Goal: Task Accomplishment & Management: Complete application form

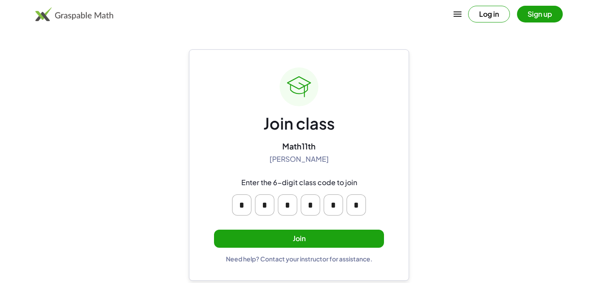
click at [298, 236] on button "Join" at bounding box center [299, 238] width 170 height 18
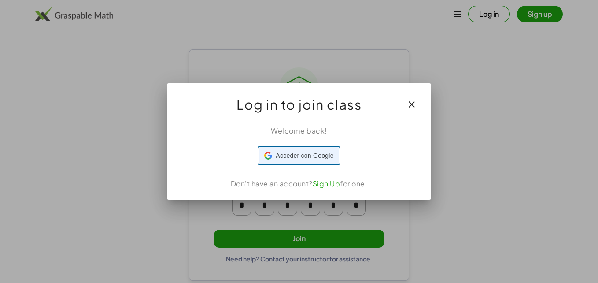
click at [310, 158] on span "Acceder con Google" at bounding box center [305, 155] width 58 height 9
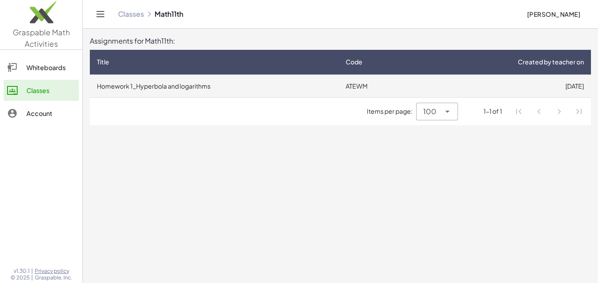
click at [183, 85] on td "Homework 1_Hyperbola and logarithms" at bounding box center [214, 85] width 249 height 23
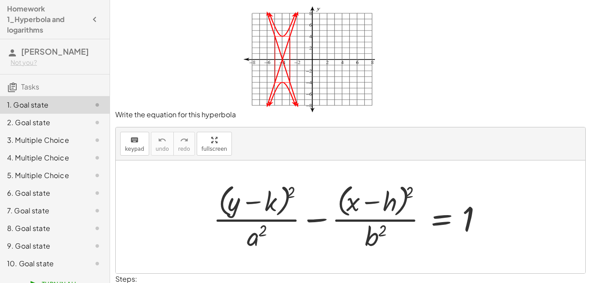
scroll to position [52, 0]
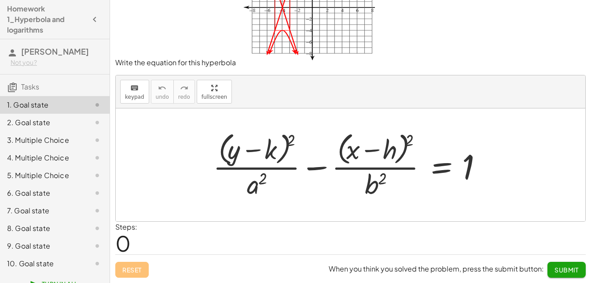
click at [122, 241] on span "0" at bounding box center [122, 242] width 15 height 27
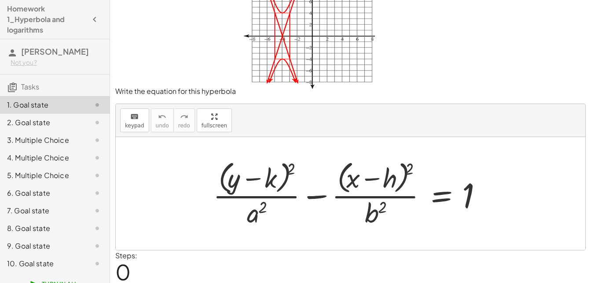
scroll to position [0, 0]
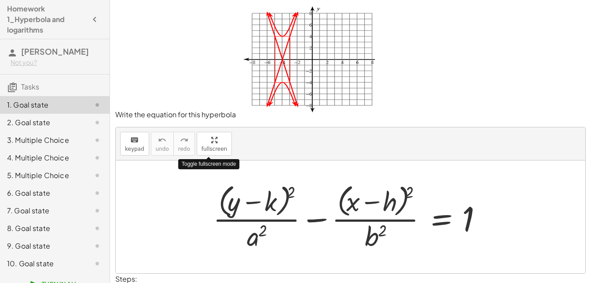
drag, startPoint x: 207, startPoint y: 136, endPoint x: 209, endPoint y: 169, distance: 32.6
click at [209, 169] on div "keyboard keypad undo undo redo redo fullscreen Toggle fullscreen mode + · ( + y…" at bounding box center [351, 200] width 470 height 146
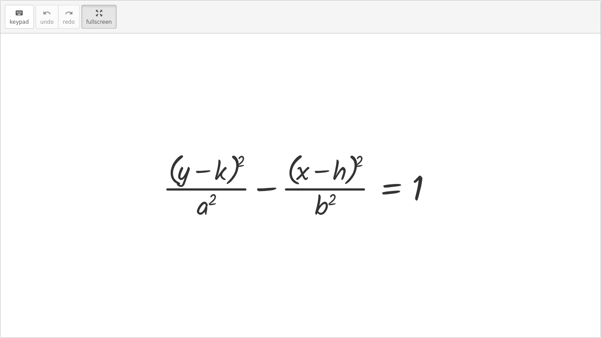
drag, startPoint x: 208, startPoint y: 131, endPoint x: 164, endPoint y: 88, distance: 61.3
click at [164, 88] on div at bounding box center [300, 185] width 601 height 304
drag, startPoint x: 240, startPoint y: 195, endPoint x: 266, endPoint y: 207, distance: 28.2
click at [235, 159] on div at bounding box center [304, 186] width 291 height 72
click at [7, 19] on button "keyboard keypad" at bounding box center [19, 17] width 29 height 24
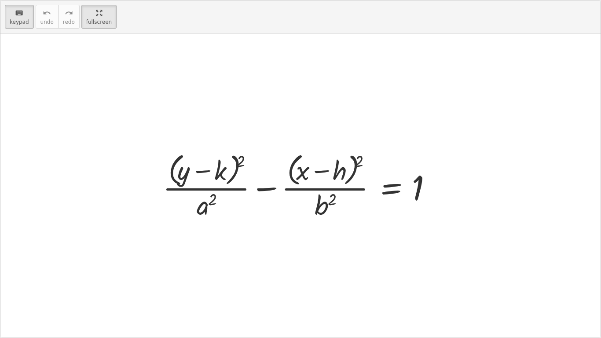
click at [95, 166] on div at bounding box center [300, 185] width 601 height 304
click at [143, 242] on div at bounding box center [300, 185] width 601 height 304
drag, startPoint x: 144, startPoint y: 242, endPoint x: 74, endPoint y: 96, distance: 161.9
click at [144, 240] on div at bounding box center [300, 185] width 601 height 304
click at [13, 21] on span "keypad" at bounding box center [19, 22] width 19 height 6
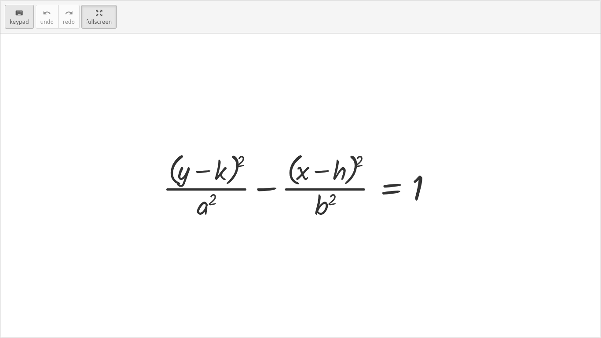
click at [22, 25] on span "keypad" at bounding box center [19, 22] width 19 height 6
click at [97, 0] on html "Homework 1_Hyperbola and logarithms diego alberto diaz delgado Not you? Tasks 1…" at bounding box center [300, 169] width 601 height 338
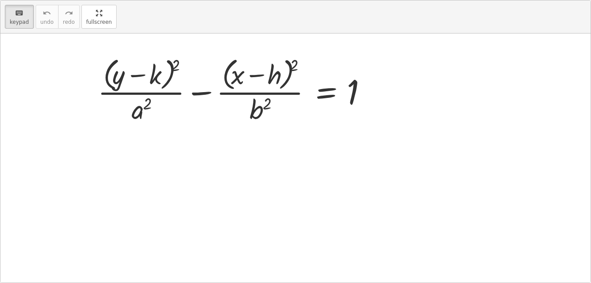
scroll to position [52, 0]
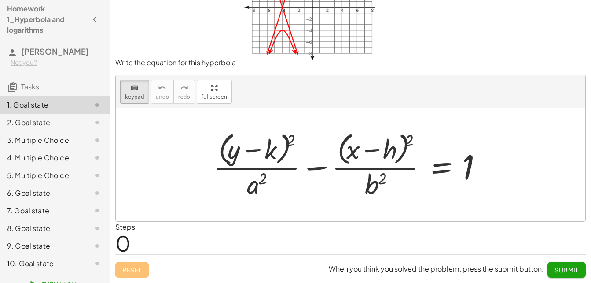
click at [131, 241] on span "0" at bounding box center [122, 242] width 15 height 27
click at [124, 242] on span "0" at bounding box center [122, 242] width 15 height 27
click at [32, 128] on div "2. Goal state" at bounding box center [42, 122] width 71 height 11
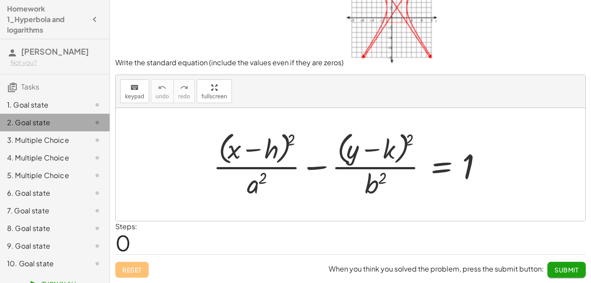
scroll to position [37, 0]
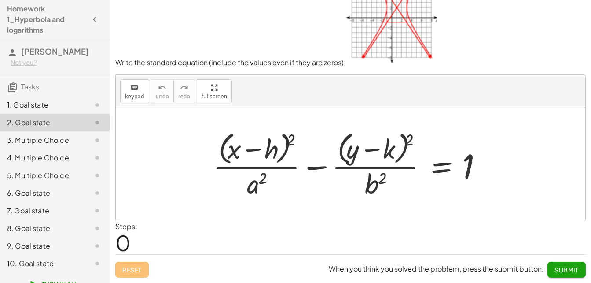
click at [44, 166] on div "3. Multiple Choice" at bounding box center [55, 175] width 110 height 18
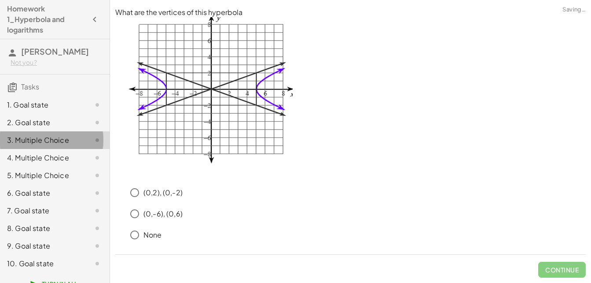
scroll to position [0, 0]
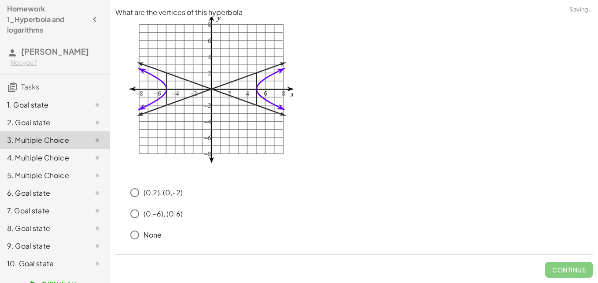
click at [54, 110] on div "1. Goal state" at bounding box center [42, 105] width 71 height 11
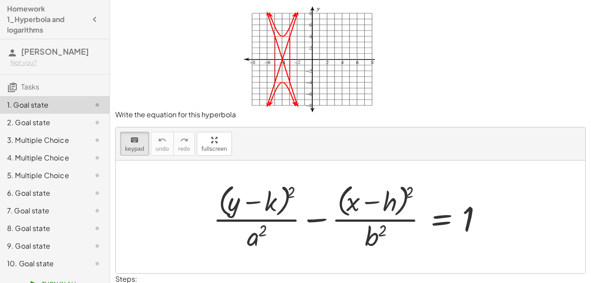
drag, startPoint x: 204, startPoint y: 150, endPoint x: 206, endPoint y: 182, distance: 32.6
click at [206, 182] on div "keyboard keypad undo undo redo redo fullscreen + · ( + y − k ) 2 · a 2 − · ( + …" at bounding box center [351, 200] width 470 height 146
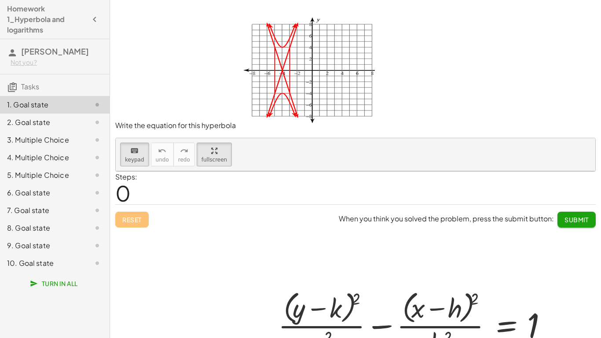
drag, startPoint x: 99, startPoint y: 12, endPoint x: 97, endPoint y: -20, distance: 32.6
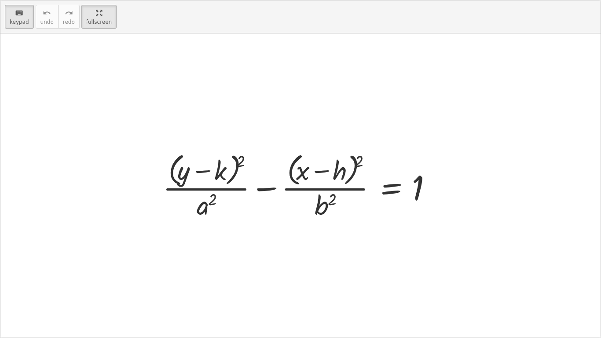
click at [97, 0] on html "Homework 1_Hyperbola and logarithms diego alberto diaz delgado Not you? Tasks 1…" at bounding box center [300, 169] width 601 height 338
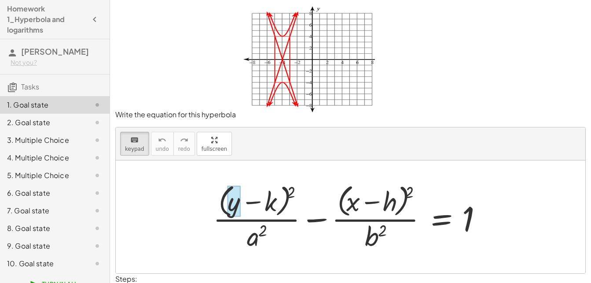
drag, startPoint x: 232, startPoint y: 186, endPoint x: 233, endPoint y: 201, distance: 15.0
click at [233, 201] on div at bounding box center [234, 201] width 13 height 31
click at [0, 0] on span at bounding box center [0, 0] width 0 height 0
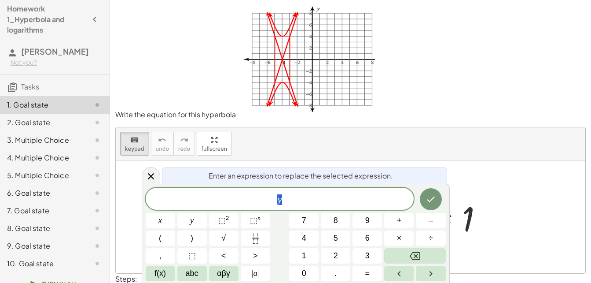
click at [498, 178] on div "+ · ( + y − k ) 2 · a 2 − · ( + x − h ) 2 · b 2 = 1" at bounding box center [351, 216] width 302 height 76
click at [150, 178] on icon at bounding box center [151, 176] width 11 height 11
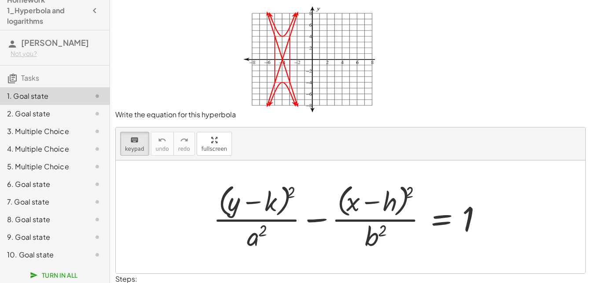
drag, startPoint x: 201, startPoint y: 148, endPoint x: 220, endPoint y: 142, distance: 20.2
click at [203, 181] on div "keyboard keypad undo undo redo redo fullscreen + · ( + y − k ) 2 · a 2 − · ( + …" at bounding box center [351, 200] width 470 height 146
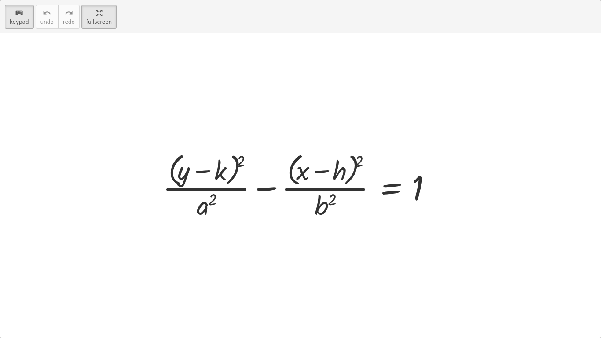
drag, startPoint x: 179, startPoint y: 81, endPoint x: 167, endPoint y: 159, distance: 78.8
click at [172, 176] on div "+ · ( + y − k ) 2 · a 2 − · ( + x − h ) 2 · b 2 = 1" at bounding box center [300, 185] width 601 height 304
drag, startPoint x: 207, startPoint y: 157, endPoint x: 259, endPoint y: 188, distance: 61.6
click at [237, 198] on div "+ · ( + y − k ) 2 · a 2 − · ( + x − h ) 2 · b 2 = 1" at bounding box center [300, 185] width 601 height 304
drag, startPoint x: 416, startPoint y: 78, endPoint x: 325, endPoint y: 97, distance: 93.5
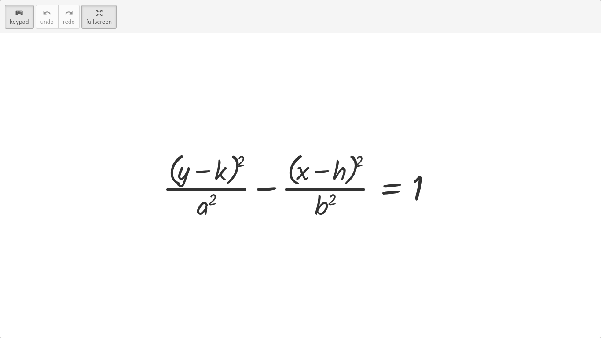
click at [338, 96] on div at bounding box center [300, 185] width 601 height 304
click at [19, 15] on icon "keyboard" at bounding box center [19, 13] width 8 height 11
click at [13, 13] on div "keyboard" at bounding box center [19, 12] width 19 height 11
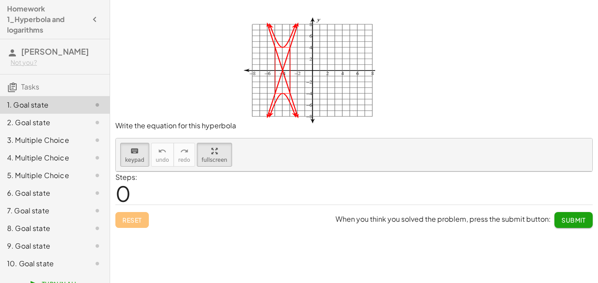
click at [284, 52] on img at bounding box center [305, 72] width 139 height 112
click at [263, 41] on img at bounding box center [305, 72] width 139 height 112
click at [276, 40] on img at bounding box center [305, 72] width 139 height 112
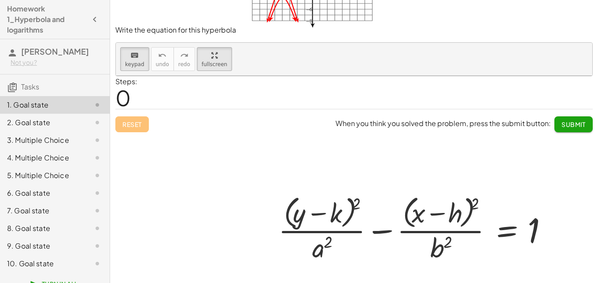
scroll to position [154, 0]
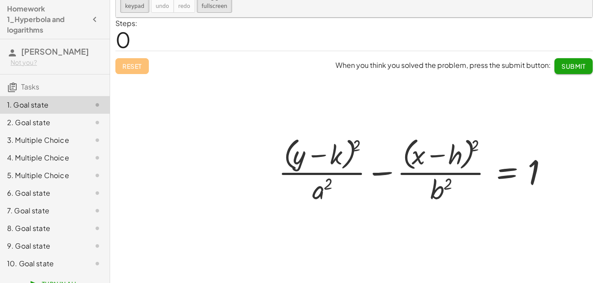
drag, startPoint x: 426, startPoint y: 181, endPoint x: 419, endPoint y: 172, distance: 11.2
click at [295, 136] on div at bounding box center [419, 170] width 291 height 72
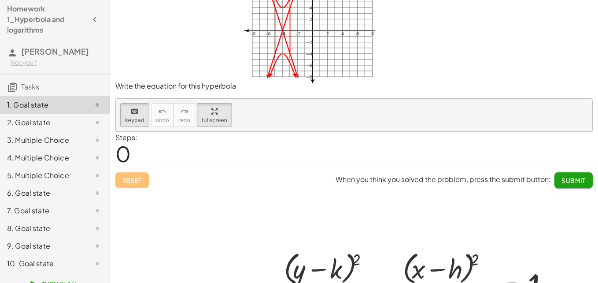
scroll to position [0, 0]
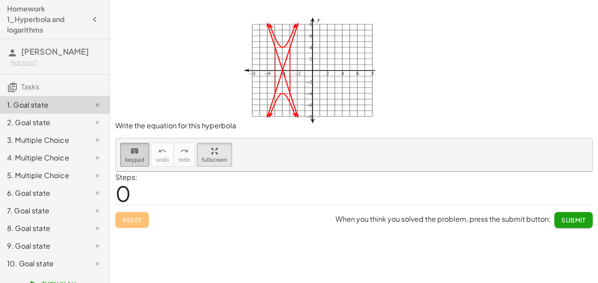
click at [130, 154] on icon "keyboard" at bounding box center [134, 151] width 8 height 11
click at [136, 157] on span "keypad" at bounding box center [134, 160] width 19 height 6
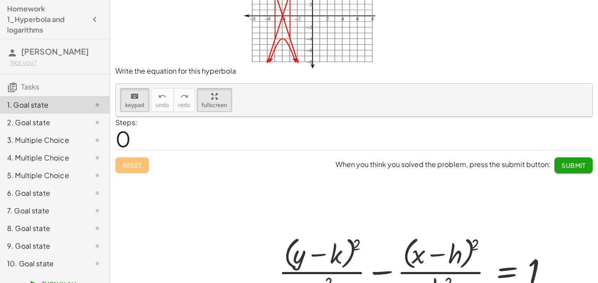
scroll to position [154, 0]
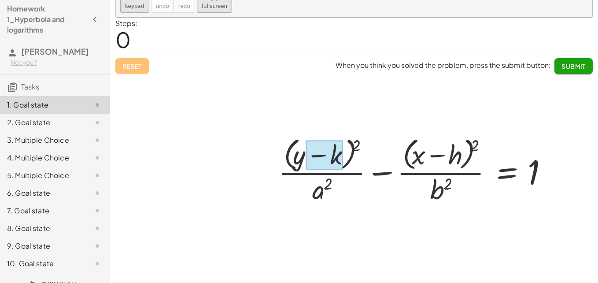
click at [337, 159] on div at bounding box center [324, 155] width 37 height 30
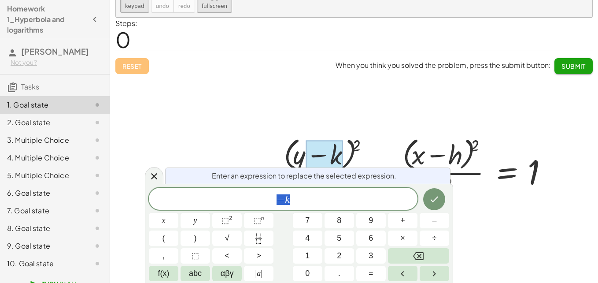
click at [337, 159] on div at bounding box center [324, 155] width 37 height 30
click at [342, 160] on div at bounding box center [324, 155] width 37 height 30
click at [336, 157] on div at bounding box center [324, 155] width 37 height 30
click at [362, 128] on div at bounding box center [354, 150] width 476 height 265
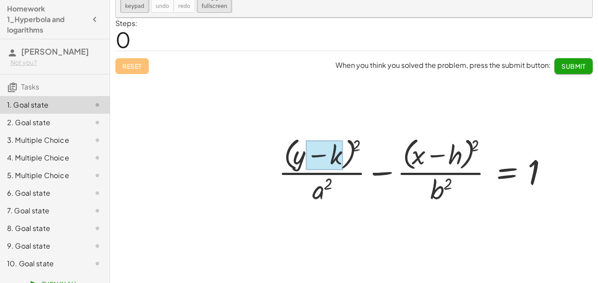
click at [341, 153] on div at bounding box center [324, 155] width 37 height 30
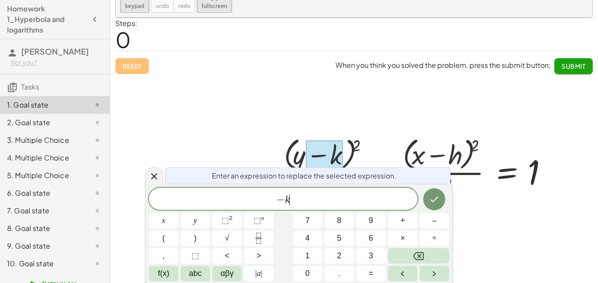
click at [306, 197] on span "− k ​" at bounding box center [283, 199] width 269 height 12
click at [379, 116] on div at bounding box center [354, 150] width 476 height 265
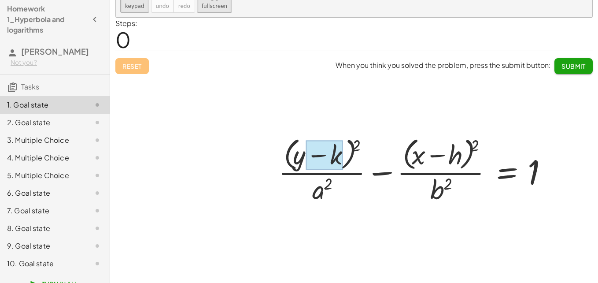
click at [342, 150] on div at bounding box center [324, 155] width 37 height 30
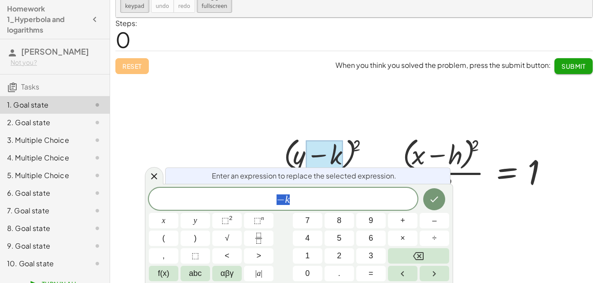
click at [306, 202] on span "− k" at bounding box center [283, 199] width 269 height 12
click at [178, 213] on div at bounding box center [164, 220] width 30 height 15
click at [431, 205] on button "Done" at bounding box center [434, 199] width 22 height 22
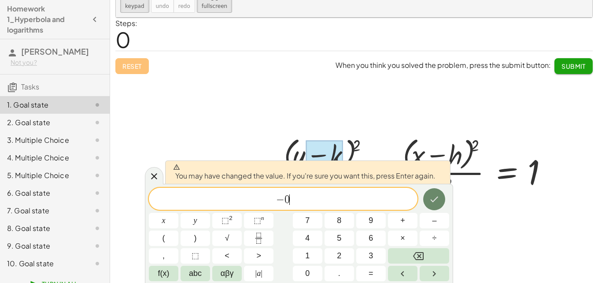
click at [431, 205] on button "Done" at bounding box center [434, 199] width 22 height 22
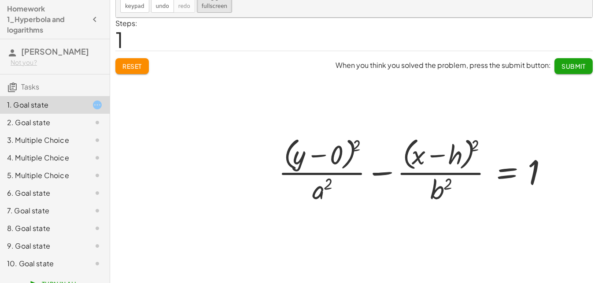
drag, startPoint x: 291, startPoint y: 82, endPoint x: 283, endPoint y: 196, distance: 114.8
click at [283, 196] on div "+ · ( + y − k ) 2 · a 2 − · ( + x − h ) 2 · b 2 = 1 + · ( + y ) 2 · a 2 − · ( +…" at bounding box center [354, 150] width 476 height 265
drag, startPoint x: 454, startPoint y: 104, endPoint x: 443, endPoint y: 152, distance: 49.6
click at [443, 152] on div "+ · ( + y − k ) 2 · a 2 − · ( + x − h ) 2 · b 2 = 1 + · ( + y ) 2 · a 2 − · ( +…" at bounding box center [354, 150] width 476 height 265
click at [453, 156] on div at bounding box center [419, 170] width 291 height 72
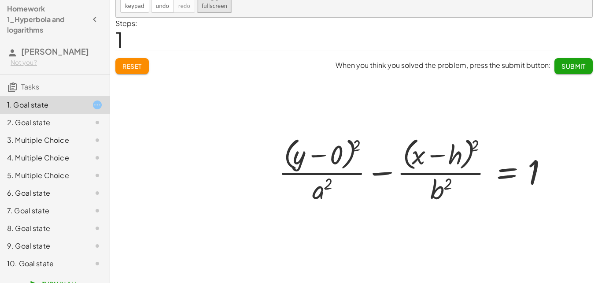
click at [452, 147] on div at bounding box center [419, 170] width 291 height 72
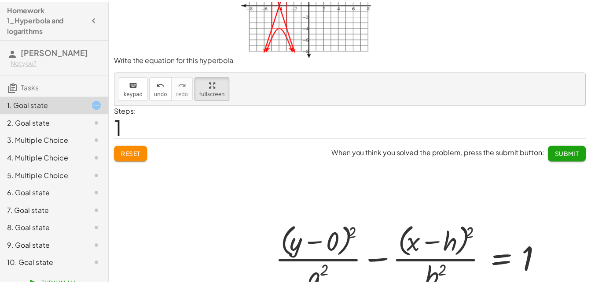
scroll to position [66, 0]
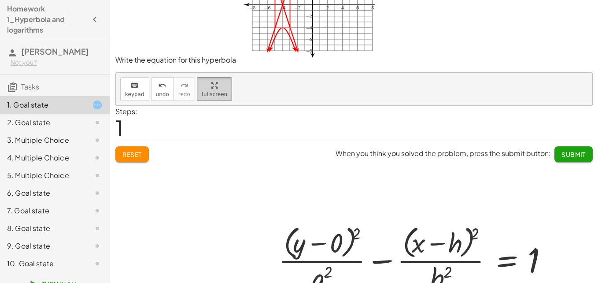
click at [0, 0] on div "Write the equation for this hyperbola keyboard keypad undo undo redo redo fulls…" at bounding box center [0, 0] width 0 height 0
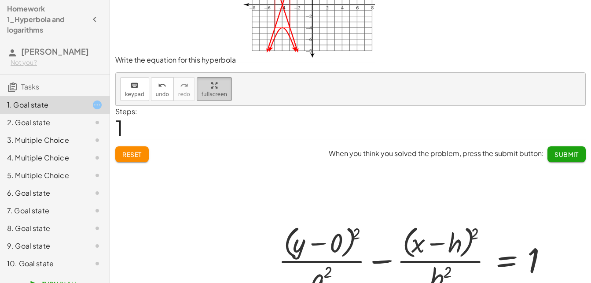
scroll to position [0, 0]
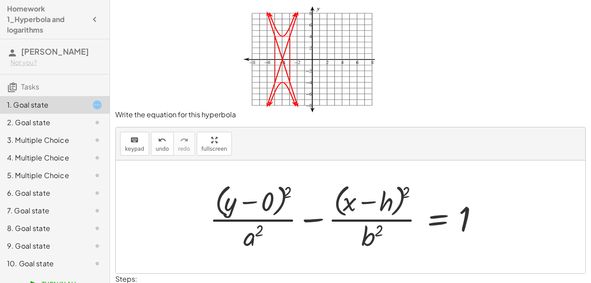
click at [389, 198] on div at bounding box center [350, 217] width 291 height 72
click at [136, 139] on icon "keyboard" at bounding box center [134, 140] width 8 height 11
click at [390, 201] on div at bounding box center [374, 202] width 37 height 30
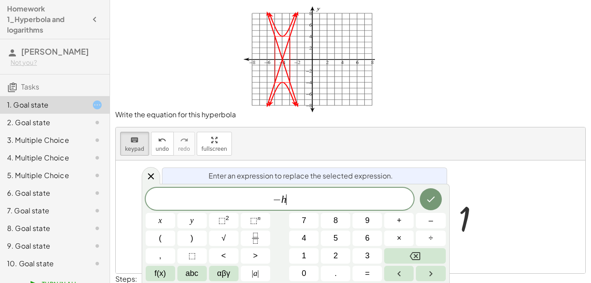
click at [323, 196] on span "− h ​" at bounding box center [280, 199] width 269 height 12
click at [428, 193] on button "Done" at bounding box center [431, 199] width 22 height 22
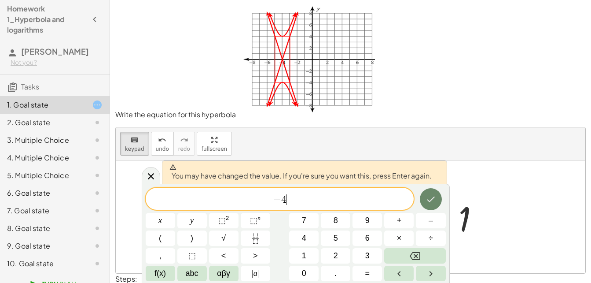
click at [424, 194] on button "Done" at bounding box center [431, 199] width 22 height 22
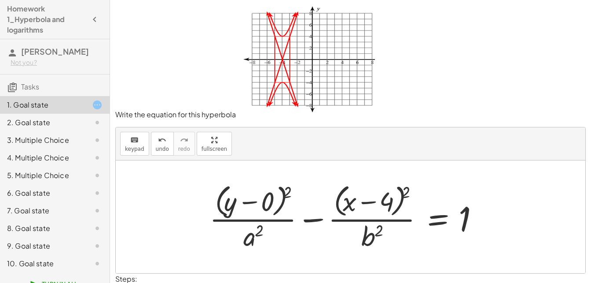
click at [368, 202] on div at bounding box center [350, 217] width 291 height 72
click at [124, 137] on button "keyboard keypad" at bounding box center [134, 144] width 29 height 24
click at [372, 199] on div at bounding box center [374, 202] width 37 height 30
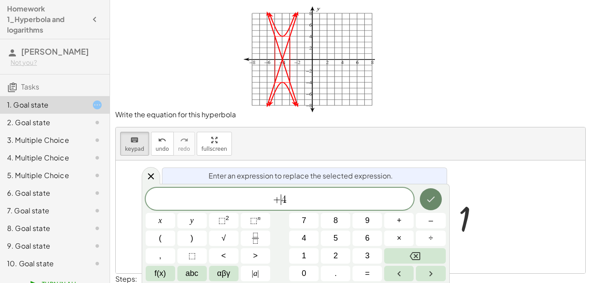
click at [440, 195] on button "Done" at bounding box center [431, 199] width 22 height 22
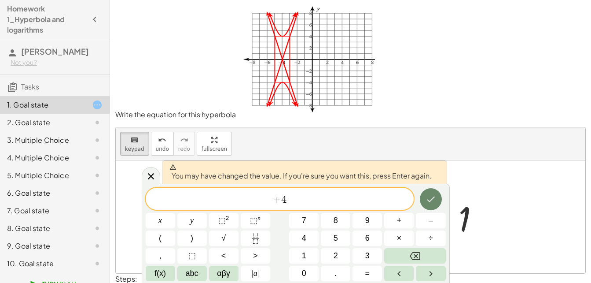
click at [428, 196] on icon "Done" at bounding box center [431, 199] width 11 height 11
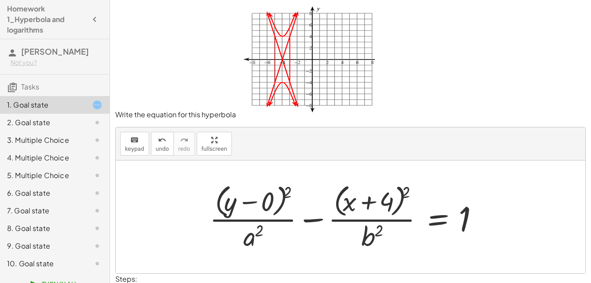
click at [266, 202] on div at bounding box center [350, 217] width 291 height 72
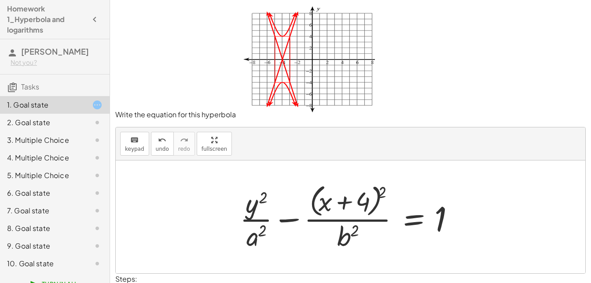
scroll to position [52, 0]
click at [427, 127] on div "keyboard keypad undo undo redo redo fullscreen" at bounding box center [351, 143] width 470 height 33
click at [494, 160] on div at bounding box center [351, 216] width 470 height 113
click at [472, 41] on p "Write the equation for this hyperbola" at bounding box center [350, 62] width 471 height 114
click at [505, 62] on p "Write the equation for this hyperbola" at bounding box center [350, 62] width 471 height 114
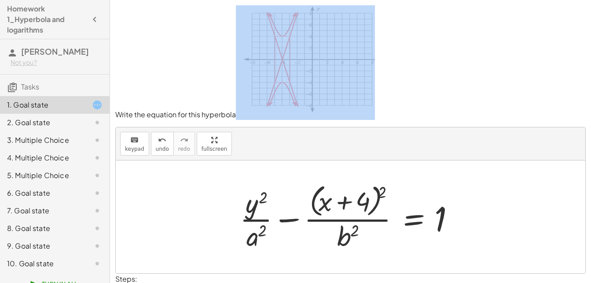
click at [505, 62] on p "Write the equation for this hyperbola" at bounding box center [350, 62] width 471 height 114
click at [523, 37] on p "Write the equation for this hyperbola" at bounding box center [350, 62] width 471 height 114
click at [258, 181] on div at bounding box center [354, 217] width 236 height 72
click at [258, 183] on div at bounding box center [354, 217] width 236 height 72
click at [130, 135] on icon "keyboard" at bounding box center [134, 140] width 8 height 11
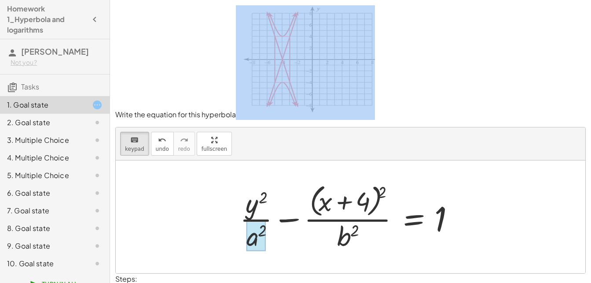
click at [265, 220] on div at bounding box center [257, 235] width 20 height 31
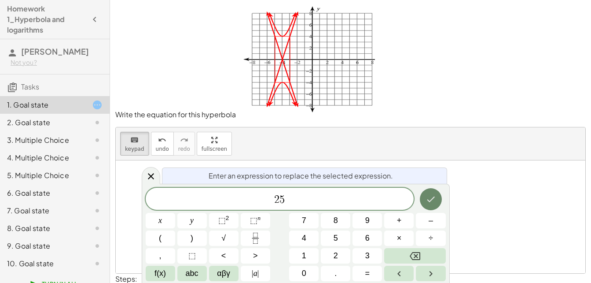
click at [428, 196] on icon "Done" at bounding box center [431, 199] width 11 height 11
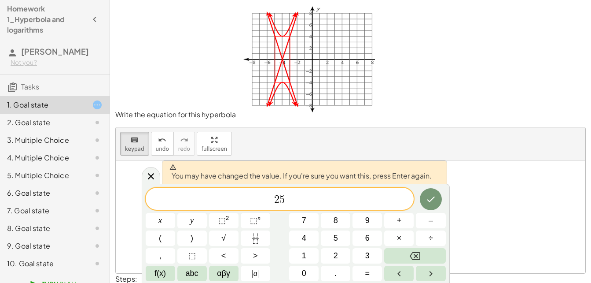
click at [432, 196] on icon "Done" at bounding box center [431, 199] width 11 height 11
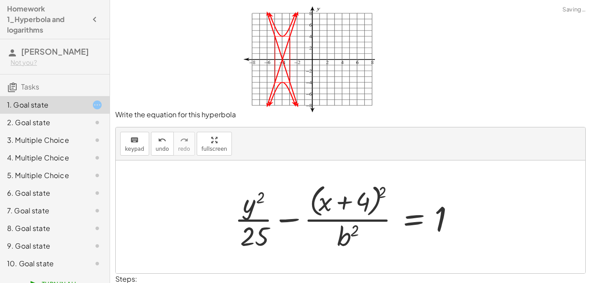
click at [344, 187] on div at bounding box center [351, 217] width 242 height 72
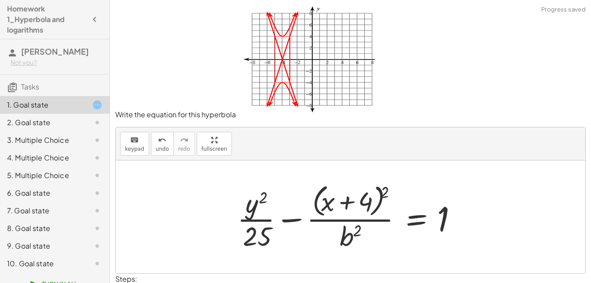
click at [147, 127] on div "keyboard keypad undo undo redo redo fullscreen" at bounding box center [351, 143] width 470 height 33
click at [129, 134] on div "keyboard" at bounding box center [134, 139] width 19 height 11
click at [338, 185] on div at bounding box center [354, 217] width 242 height 72
click at [347, 220] on div at bounding box center [350, 235] width 21 height 31
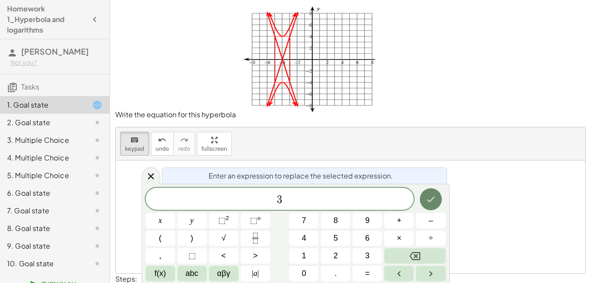
click at [432, 196] on icon "Done" at bounding box center [431, 199] width 11 height 11
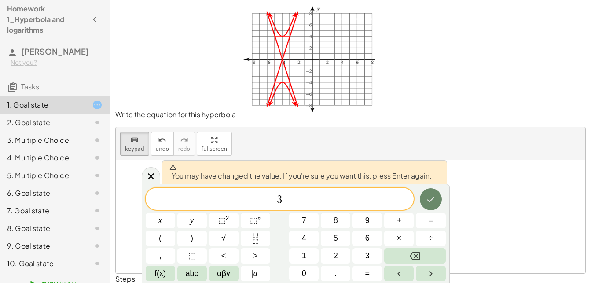
click at [432, 194] on icon "Done" at bounding box center [431, 199] width 11 height 11
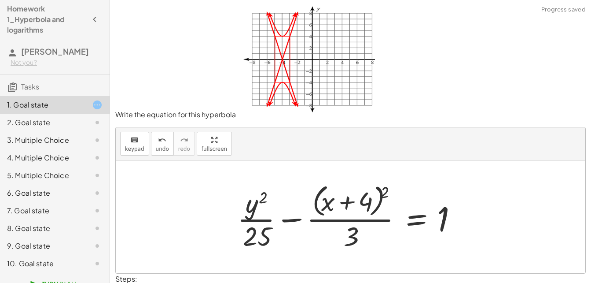
click at [350, 188] on div at bounding box center [354, 217] width 242 height 72
click at [354, 189] on div at bounding box center [354, 217] width 242 height 72
click at [142, 132] on button "keyboard keypad" at bounding box center [134, 144] width 29 height 24
click at [357, 182] on div at bounding box center [354, 217] width 242 height 72
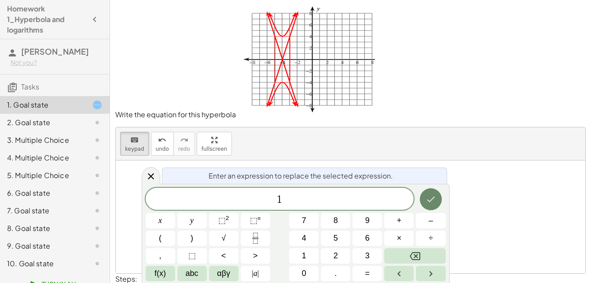
click at [436, 203] on button "Done" at bounding box center [431, 199] width 22 height 22
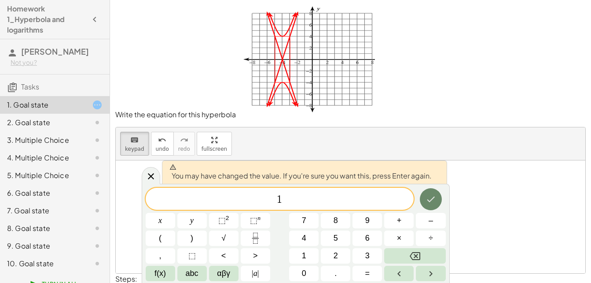
click at [436, 203] on button "Done" at bounding box center [431, 199] width 22 height 22
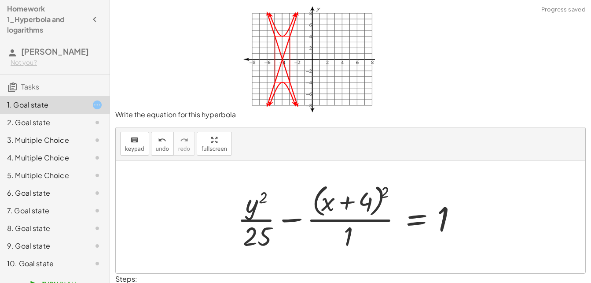
scroll to position [20, 0]
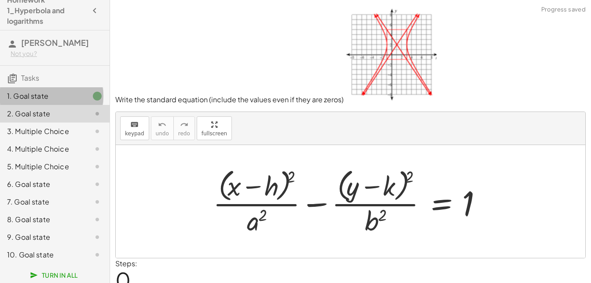
click at [71, 92] on div "1. Goal state" at bounding box center [42, 96] width 71 height 11
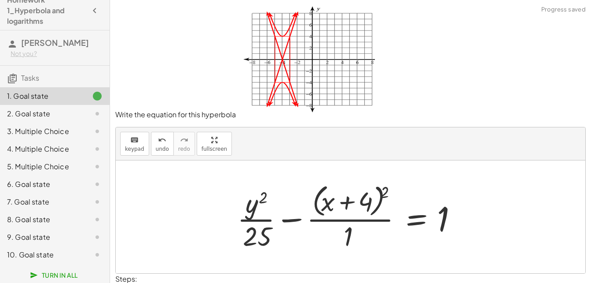
scroll to position [8, 0]
click at [46, 111] on div "2. Goal state" at bounding box center [42, 113] width 71 height 11
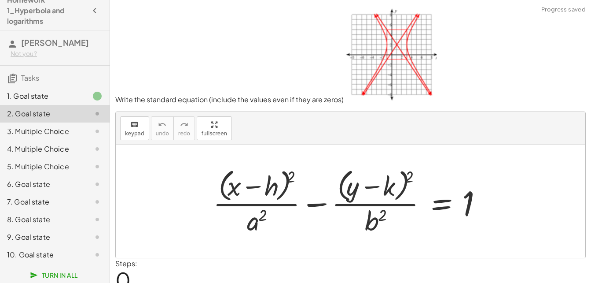
scroll to position [0, 0]
click at [402, 44] on img at bounding box center [390, 53] width 93 height 97
click at [396, 69] on img at bounding box center [390, 53] width 93 height 97
click at [217, 165] on div "keyboard keypad undo undo redo redo fullscreen + · ( + x − h ) 2 · a 2 − · ( + …" at bounding box center [351, 185] width 470 height 146
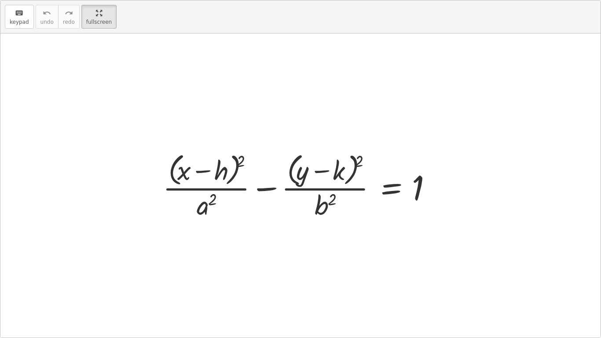
drag, startPoint x: 116, startPoint y: 57, endPoint x: 219, endPoint y: 174, distance: 156.3
click at [203, 215] on div "keyboard keypad undo undo redo redo fullscreen + · ( + x − h ) 2 · a 2 − · ( + …" at bounding box center [300, 168] width 601 height 337
drag, startPoint x: 267, startPoint y: 205, endPoint x: 276, endPoint y: 177, distance: 28.6
click at [278, 148] on div "+ · ( + x − h ) 2 · a 2 − · ( + y − k ) 2 · b 2 = 1" at bounding box center [301, 186] width 302 height 76
click at [270, 190] on div at bounding box center [304, 186] width 291 height 72
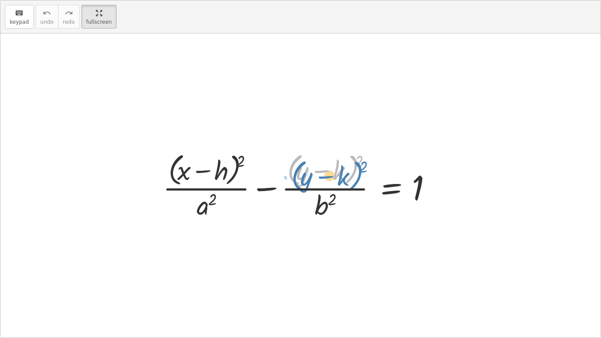
drag, startPoint x: 296, startPoint y: 162, endPoint x: 300, endPoint y: 166, distance: 6.2
click at [300, 166] on div at bounding box center [304, 186] width 291 height 72
drag, startPoint x: 322, startPoint y: 170, endPoint x: 331, endPoint y: 169, distance: 9.3
click at [331, 169] on div at bounding box center [304, 186] width 291 height 72
click at [339, 167] on div at bounding box center [304, 186] width 291 height 72
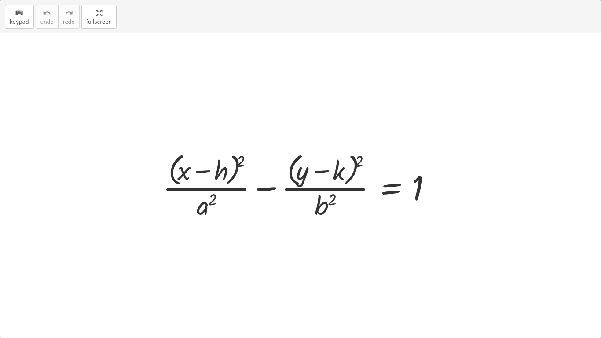
drag, startPoint x: 95, startPoint y: 17, endPoint x: 93, endPoint y: -15, distance: 32.6
click at [93, 0] on html "Homework 1_Hyperbola and logarithms diego alberto diaz delgado Not you? Tasks 1…" at bounding box center [300, 169] width 601 height 338
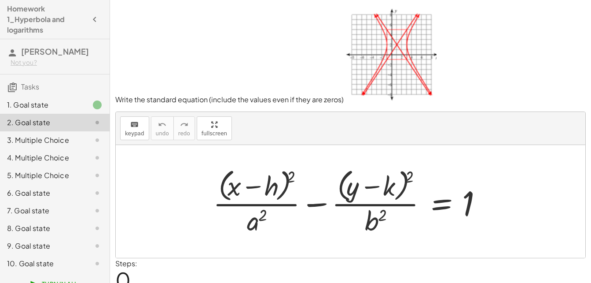
drag, startPoint x: 411, startPoint y: 50, endPoint x: 455, endPoint y: 18, distance: 54.3
click at [456, 16] on p "Write the standard equation (include the values even if they are zeros)" at bounding box center [350, 54] width 471 height 99
click at [72, 131] on div "1. Goal state" at bounding box center [55, 140] width 110 height 18
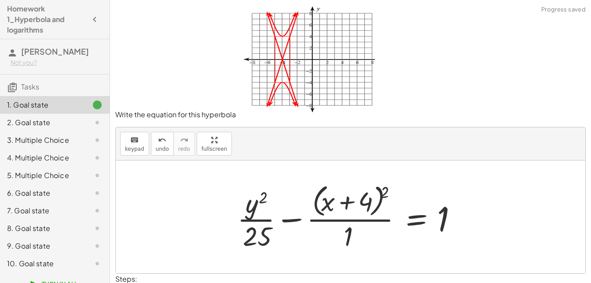
click at [63, 149] on div "2. Goal state" at bounding box center [55, 158] width 110 height 18
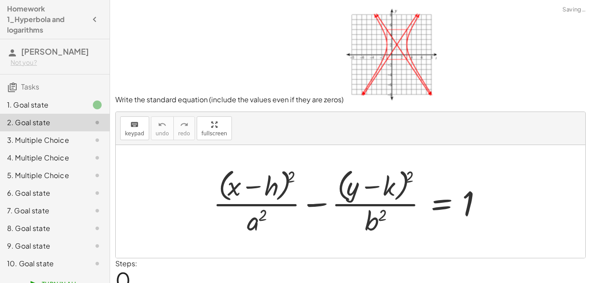
click at [63, 145] on div "3. Multiple Choice" at bounding box center [42, 140] width 71 height 11
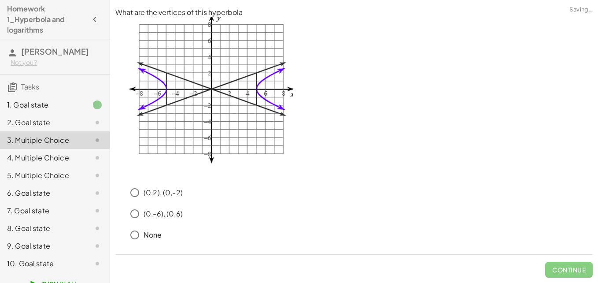
click at [63, 128] on div "2. Goal state" at bounding box center [42, 122] width 71 height 11
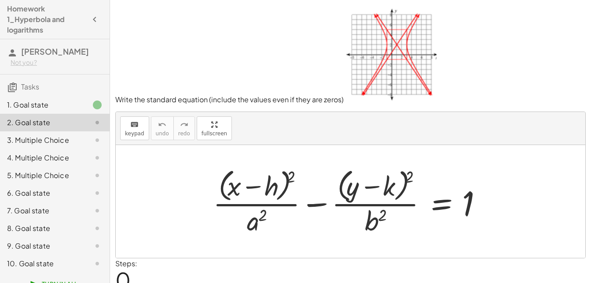
click at [273, 179] on div at bounding box center [354, 201] width 291 height 72
click at [273, 184] on div at bounding box center [354, 201] width 291 height 72
click at [124, 133] on button "keyboard keypad" at bounding box center [134, 128] width 29 height 24
click at [284, 185] on div at bounding box center [354, 201] width 291 height 72
click at [276, 185] on div at bounding box center [259, 187] width 37 height 30
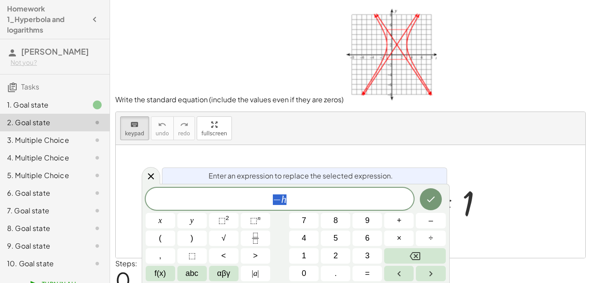
click at [292, 198] on span "− h" at bounding box center [280, 199] width 269 height 12
click at [175, 213] on div at bounding box center [161, 220] width 30 height 15
click at [435, 194] on icon "Done" at bounding box center [431, 199] width 11 height 11
click at [428, 195] on icon "Done" at bounding box center [431, 199] width 11 height 11
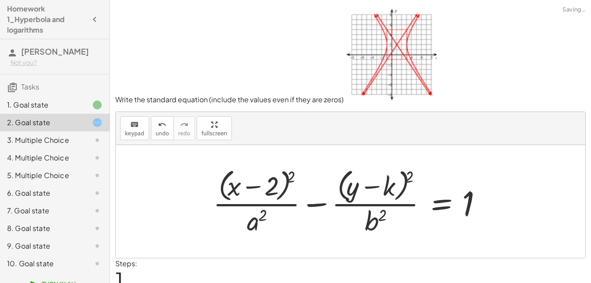
click at [394, 183] on div at bounding box center [354, 201] width 291 height 72
click at [137, 126] on icon "keyboard" at bounding box center [134, 124] width 8 height 11
click at [387, 181] on div at bounding box center [378, 187] width 37 height 30
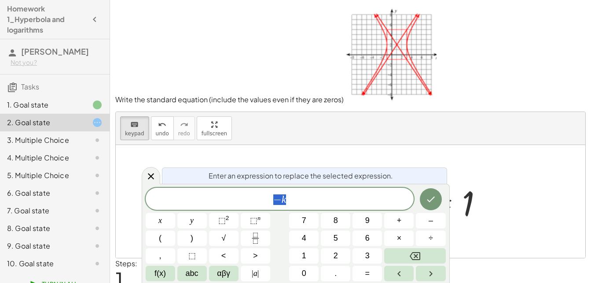
click at [319, 197] on span "− k" at bounding box center [280, 199] width 269 height 12
click at [435, 196] on icon "Done" at bounding box center [431, 199] width 11 height 11
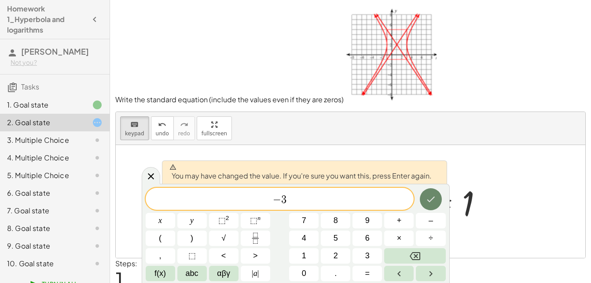
click at [435, 197] on icon "Done" at bounding box center [431, 199] width 11 height 11
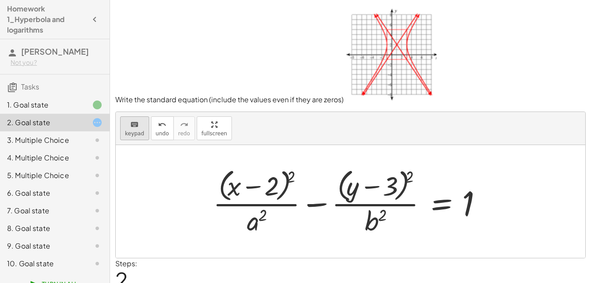
click at [142, 131] on span "keypad" at bounding box center [134, 133] width 19 height 6
click at [276, 185] on div at bounding box center [259, 187] width 37 height 30
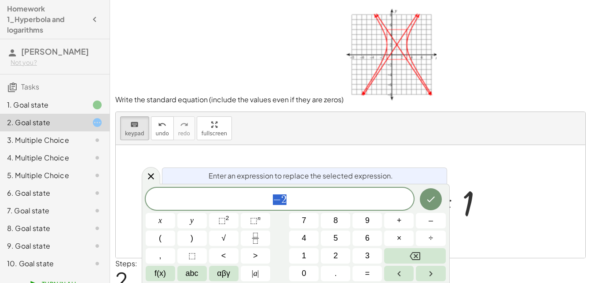
click at [313, 205] on span "− 2" at bounding box center [280, 199] width 269 height 12
click at [175, 213] on div at bounding box center [161, 220] width 30 height 15
click at [438, 199] on button "Done" at bounding box center [431, 199] width 22 height 22
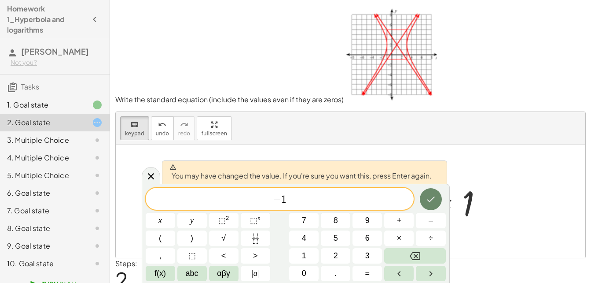
click at [434, 199] on icon "Done" at bounding box center [431, 199] width 11 height 11
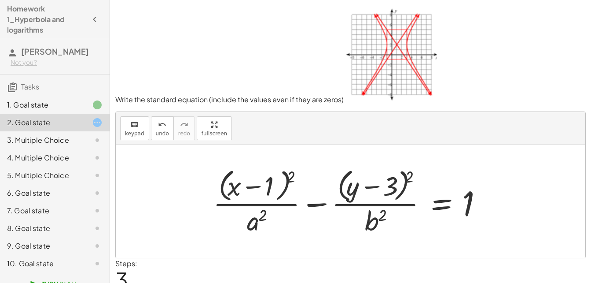
click at [242, 214] on div at bounding box center [354, 201] width 291 height 72
click at [257, 222] on div at bounding box center [354, 201] width 291 height 72
click at [257, 221] on div at bounding box center [354, 201] width 291 height 72
click at [136, 127] on icon "keyboard" at bounding box center [134, 124] width 8 height 11
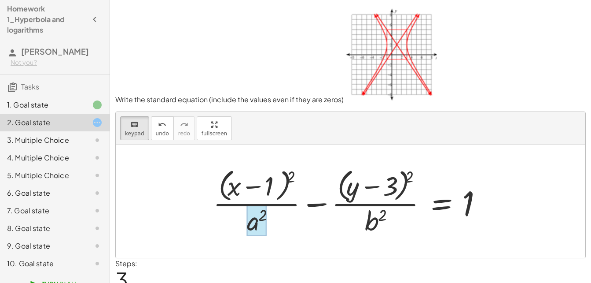
click at [260, 221] on div at bounding box center [257, 220] width 20 height 31
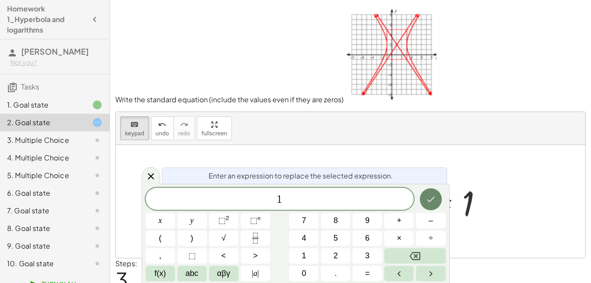
click at [437, 199] on button "Done" at bounding box center [431, 199] width 22 height 22
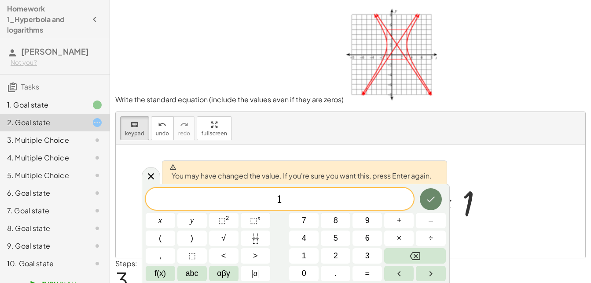
click at [436, 191] on button "Done" at bounding box center [431, 199] width 22 height 22
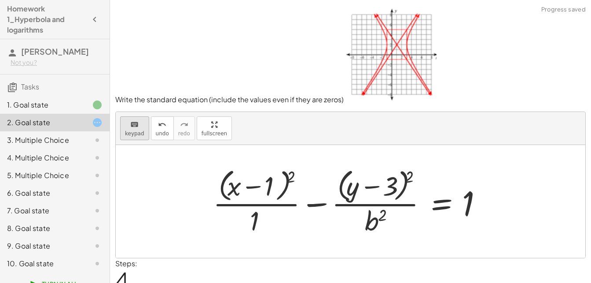
click at [139, 120] on div "keyboard" at bounding box center [134, 124] width 19 height 11
click at [368, 216] on div at bounding box center [375, 220] width 21 height 31
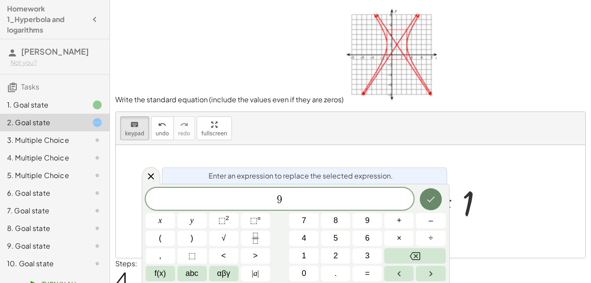
click at [439, 194] on button "Done" at bounding box center [431, 199] width 22 height 22
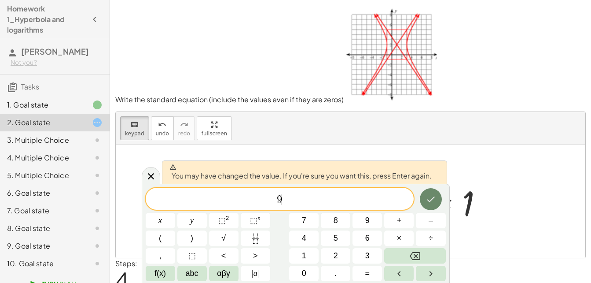
click at [430, 195] on icon "Done" at bounding box center [431, 199] width 11 height 11
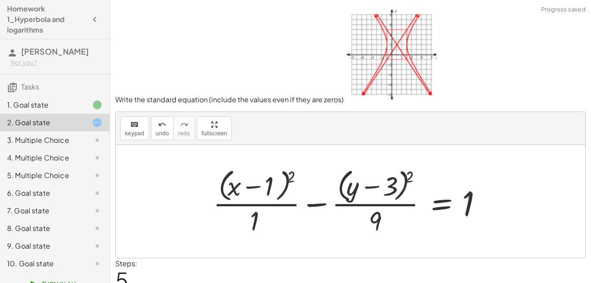
scroll to position [37, 0]
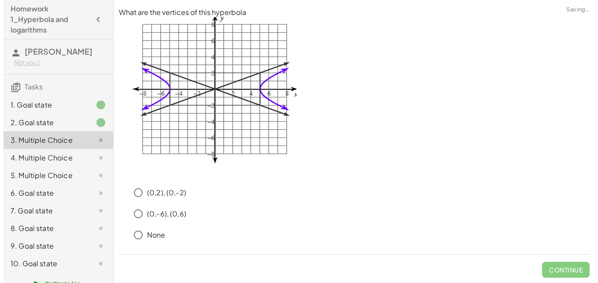
scroll to position [0, 0]
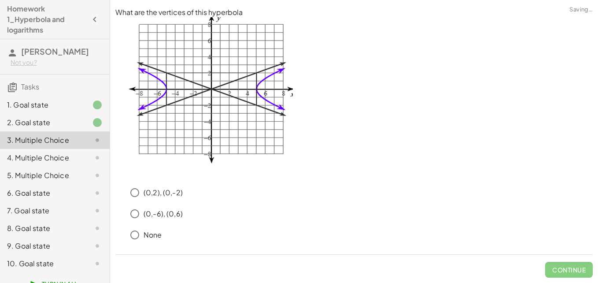
click at [79, 128] on div at bounding box center [90, 122] width 25 height 11
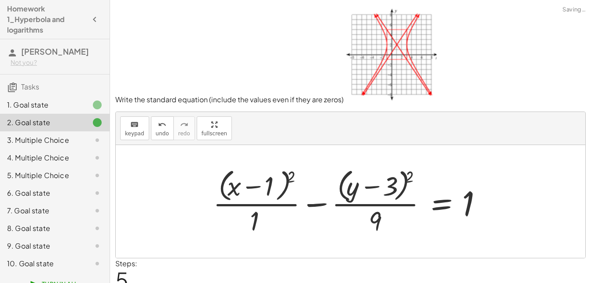
click at [64, 145] on div "3. Multiple Choice" at bounding box center [42, 140] width 71 height 11
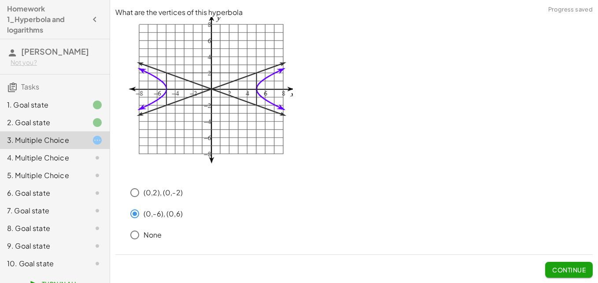
click at [558, 271] on span "Continue" at bounding box center [568, 270] width 33 height 8
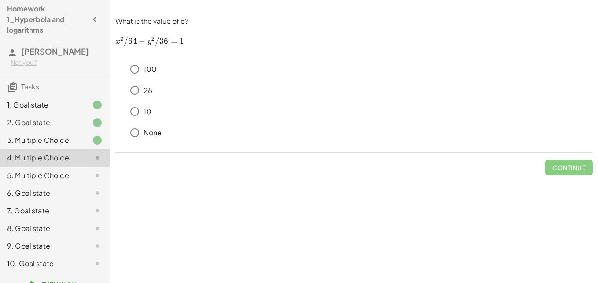
click at [69, 145] on div "3. Multiple Choice" at bounding box center [42, 140] width 71 height 11
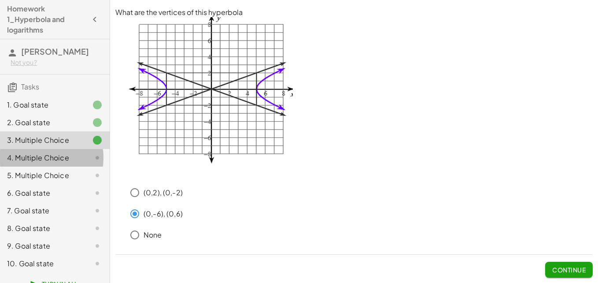
click at [81, 163] on div at bounding box center [90, 157] width 25 height 11
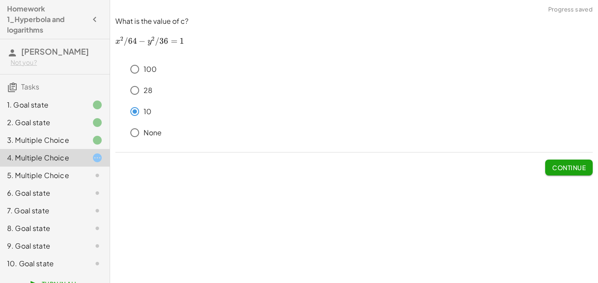
click at [573, 170] on span "Continue" at bounding box center [568, 167] width 33 height 8
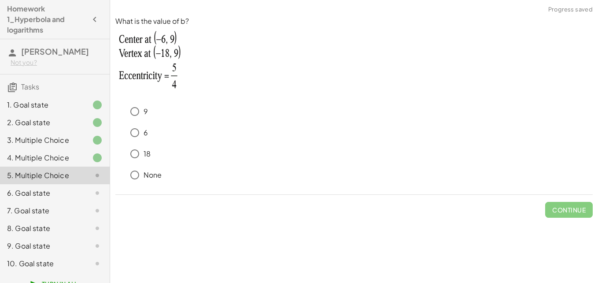
click at [54, 163] on div "4. Multiple Choice" at bounding box center [42, 157] width 71 height 11
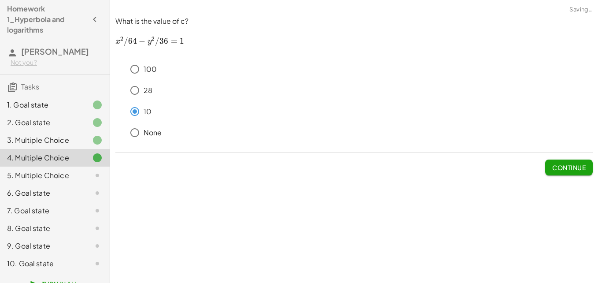
click at [565, 166] on span "Continue" at bounding box center [568, 167] width 33 height 8
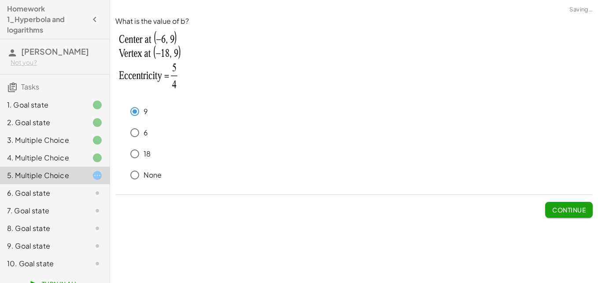
click at [566, 210] on span "Continue" at bounding box center [568, 210] width 33 height 8
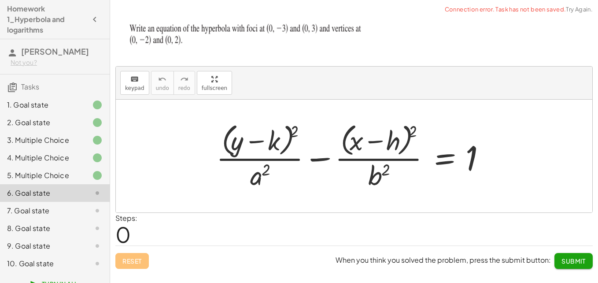
click at [95, 181] on icon at bounding box center [97, 175] width 11 height 11
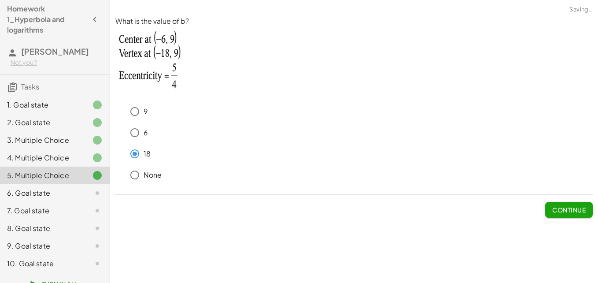
click at [572, 210] on span "Continue" at bounding box center [568, 210] width 33 height 8
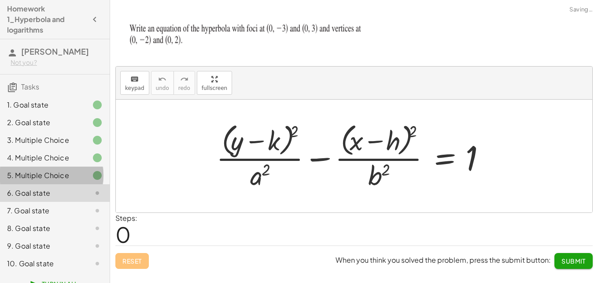
click at [78, 202] on div "5. Multiple Choice" at bounding box center [55, 211] width 110 height 18
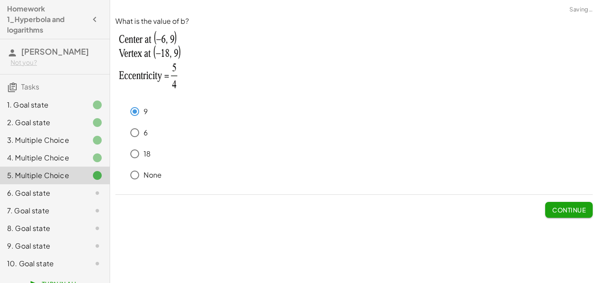
click at [560, 204] on button "Continue" at bounding box center [569, 210] width 48 height 16
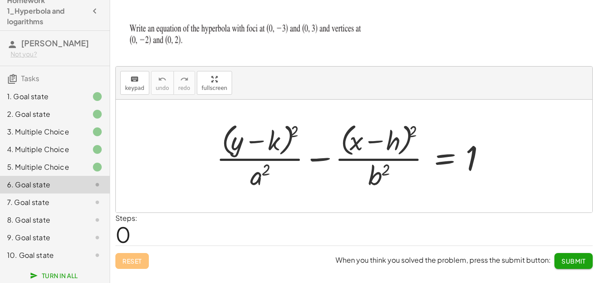
scroll to position [20, 0]
drag, startPoint x: 274, startPoint y: 140, endPoint x: 163, endPoint y: 100, distance: 118.4
click at [163, 100] on div "− k + · ( + y − k ) 2 · a 2 − · ( + x − h ) 2 · b 2 = 1" at bounding box center [354, 156] width 476 height 113
drag, startPoint x: 270, startPoint y: 138, endPoint x: 140, endPoint y: 248, distance: 170.6
click at [0, 0] on div "keyboard keypad undo undo redo redo fullscreen − k + · ( + y − k ) 2 · a 2 − · …" at bounding box center [0, 0] width 0 height 0
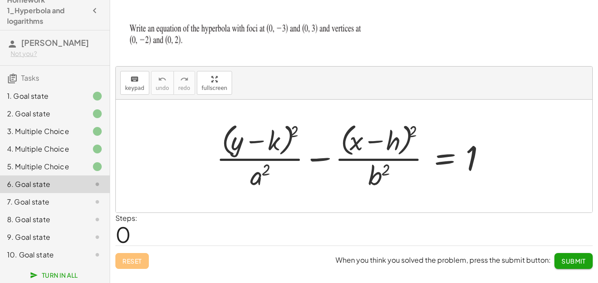
click at [272, 141] on div at bounding box center [357, 156] width 291 height 72
drag, startPoint x: 272, startPoint y: 141, endPoint x: 273, endPoint y: 151, distance: 9.8
click at [273, 151] on div at bounding box center [357, 156] width 291 height 72
click at [128, 88] on span "keypad" at bounding box center [134, 88] width 19 height 6
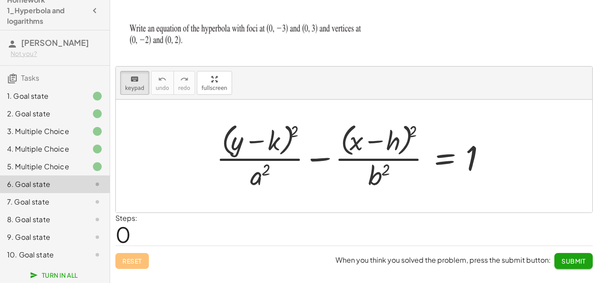
drag, startPoint x: 277, startPoint y: 138, endPoint x: 179, endPoint y: 111, distance: 101.2
click at [444, 156] on div "+ · ( + y − k ) 2 · a 2 − · ( + x − h ) 2 · b 2 = 1" at bounding box center [444, 156] width 0 height 0
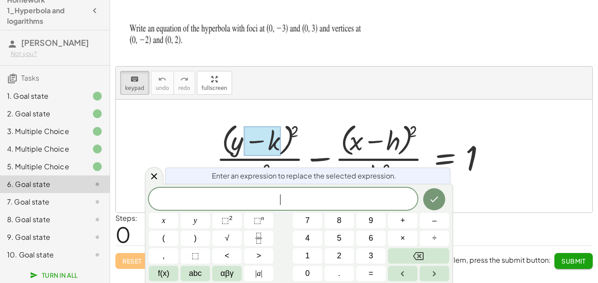
click at [414, 191] on div "​" at bounding box center [283, 199] width 269 height 22
click at [427, 201] on button "Done" at bounding box center [434, 199] width 22 height 22
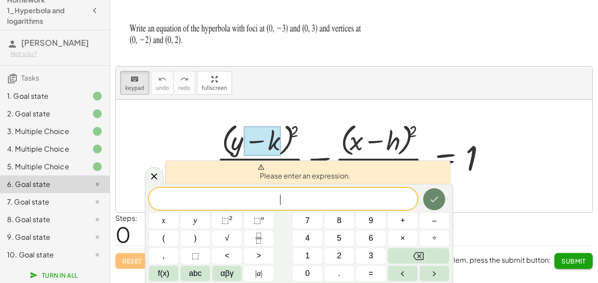
click at [427, 201] on button "Done" at bounding box center [434, 199] width 22 height 22
click at [477, 111] on div at bounding box center [354, 156] width 476 height 113
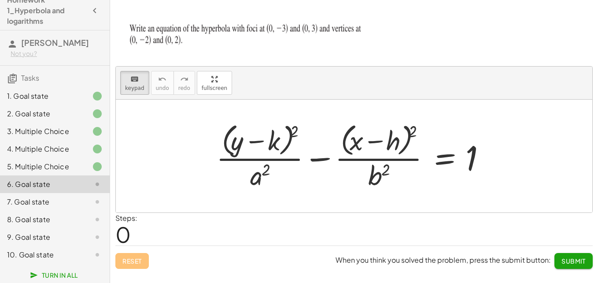
drag, startPoint x: 289, startPoint y: 139, endPoint x: 287, endPoint y: 144, distance: 5.3
click at [288, 144] on div at bounding box center [357, 156] width 291 height 72
click at [140, 82] on div "keyboard" at bounding box center [134, 79] width 19 height 11
click at [280, 137] on div at bounding box center [357, 156] width 291 height 72
click at [270, 140] on div at bounding box center [357, 156] width 291 height 72
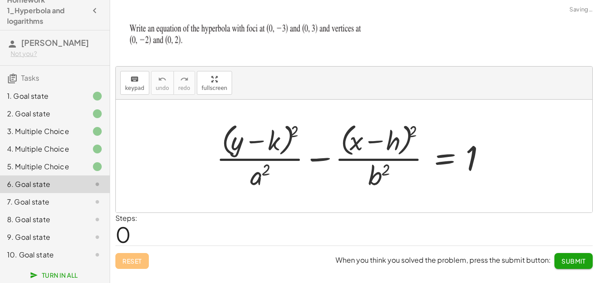
drag, startPoint x: 272, startPoint y: 144, endPoint x: 267, endPoint y: 136, distance: 9.5
click at [265, 137] on div at bounding box center [357, 156] width 291 height 72
drag, startPoint x: 280, startPoint y: 142, endPoint x: 272, endPoint y: 139, distance: 9.3
click at [272, 139] on div at bounding box center [357, 156] width 291 height 72
drag, startPoint x: 272, startPoint y: 139, endPoint x: 253, endPoint y: 127, distance: 22.1
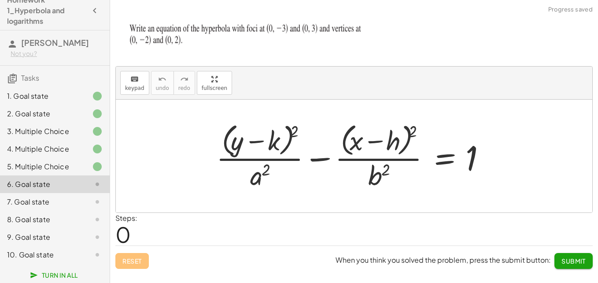
click at [252, 127] on div at bounding box center [357, 156] width 291 height 72
drag, startPoint x: 269, startPoint y: 139, endPoint x: 96, endPoint y: 79, distance: 183.9
click at [96, 77] on main "Homework 1_Hyperbola and logarithms diego alberto diaz delgado Not you? Tasks 1…" at bounding box center [299, 141] width 598 height 283
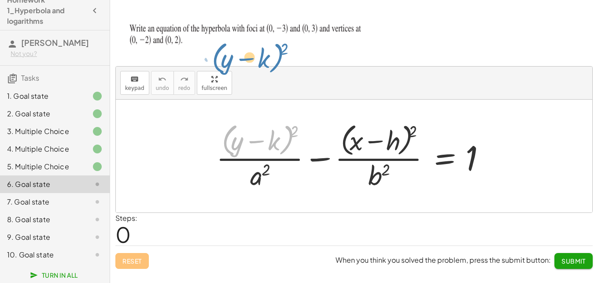
drag, startPoint x: 289, startPoint y: 133, endPoint x: 219, endPoint y: 13, distance: 139.1
click at [218, 11] on div "Write the equation for this hyperbola keyboard keypad undo undo redo redo fulls…" at bounding box center [354, 141] width 488 height 283
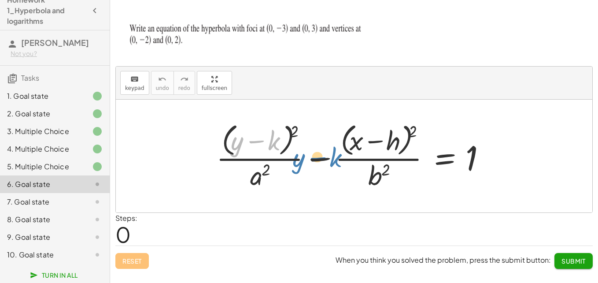
drag, startPoint x: 272, startPoint y: 138, endPoint x: 312, endPoint y: 148, distance: 40.9
click at [312, 148] on div at bounding box center [357, 156] width 291 height 72
drag, startPoint x: 272, startPoint y: 139, endPoint x: 345, endPoint y: 56, distance: 110.8
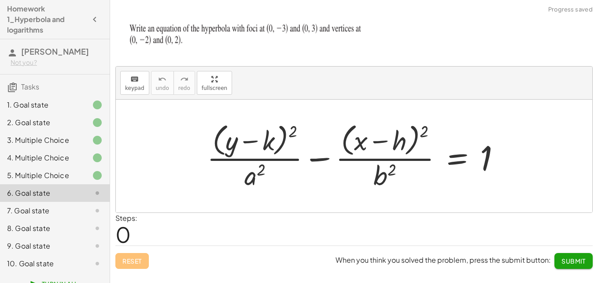
click at [281, 142] on div at bounding box center [358, 156] width 310 height 72
click at [274, 141] on div at bounding box center [358, 156] width 310 height 72
click at [262, 138] on div at bounding box center [358, 156] width 310 height 72
click at [262, 137] on div at bounding box center [358, 156] width 310 height 72
drag, startPoint x: 266, startPoint y: 142, endPoint x: 232, endPoint y: 112, distance: 44.9
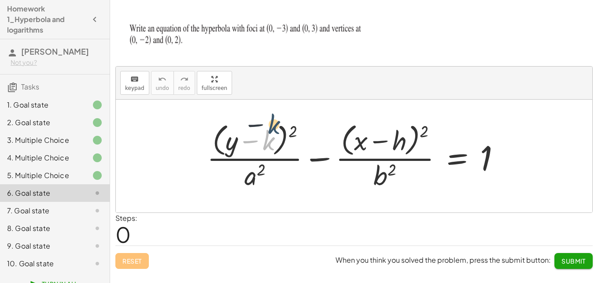
click at [271, 122] on div at bounding box center [358, 156] width 310 height 72
click at [142, 87] on span "keypad" at bounding box center [134, 88] width 19 height 6
click at [262, 143] on div at bounding box center [256, 141] width 37 height 30
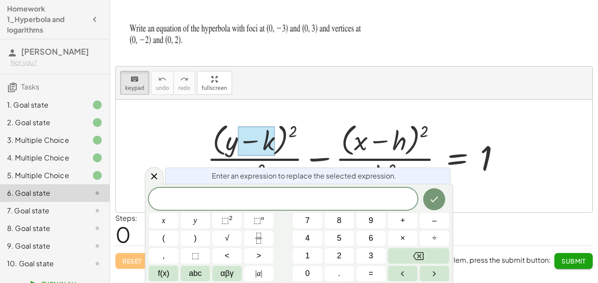
click at [284, 136] on div at bounding box center [358, 156] width 310 height 72
click at [300, 175] on span "Enter an expression to replace the selected expression." at bounding box center [304, 175] width 184 height 11
click at [299, 133] on div at bounding box center [358, 156] width 310 height 72
drag, startPoint x: 270, startPoint y: 136, endPoint x: 325, endPoint y: 164, distance: 62.0
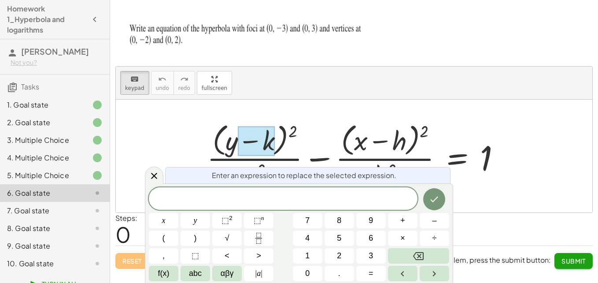
click at [270, 137] on div at bounding box center [256, 141] width 37 height 30
click at [153, 173] on icon at bounding box center [154, 175] width 11 height 11
click at [280, 139] on div at bounding box center [358, 156] width 310 height 72
click at [299, 202] on span "2" at bounding box center [283, 199] width 269 height 12
click at [277, 147] on div at bounding box center [358, 156] width 310 height 72
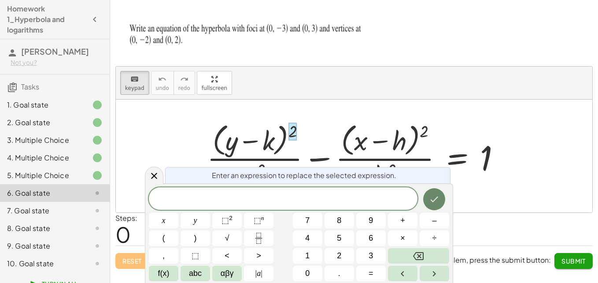
click at [426, 203] on button "Done" at bounding box center [434, 199] width 22 height 22
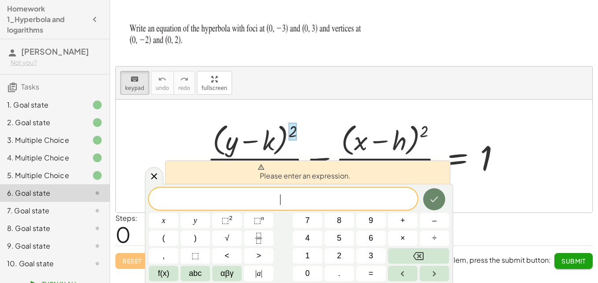
click at [439, 197] on icon "Done" at bounding box center [434, 199] width 11 height 11
click at [437, 197] on icon "Done" at bounding box center [435, 199] width 8 height 6
click at [433, 195] on icon "Done" at bounding box center [434, 199] width 11 height 11
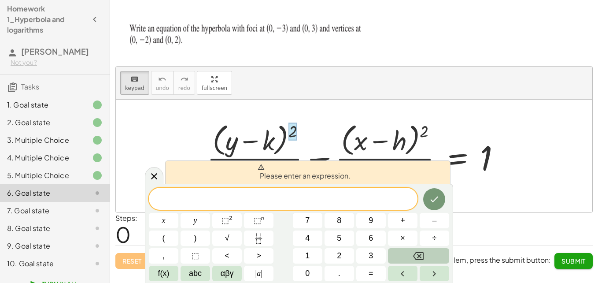
click at [409, 251] on button "Backspace" at bounding box center [418, 255] width 61 height 15
click at [192, 254] on span "⬚" at bounding box center [195, 256] width 7 height 12
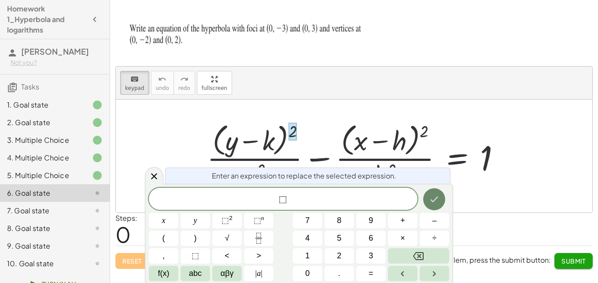
click at [431, 199] on icon "Done" at bounding box center [434, 199] width 11 height 11
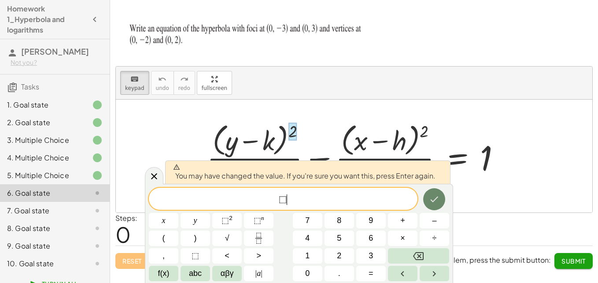
click at [431, 199] on icon "Done" at bounding box center [434, 199] width 11 height 11
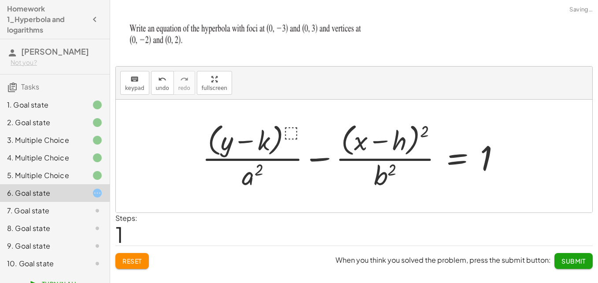
click at [247, 92] on div "keyboard keypad undo undo redo redo fullscreen" at bounding box center [354, 82] width 476 height 33
click at [273, 137] on div at bounding box center [355, 156] width 314 height 72
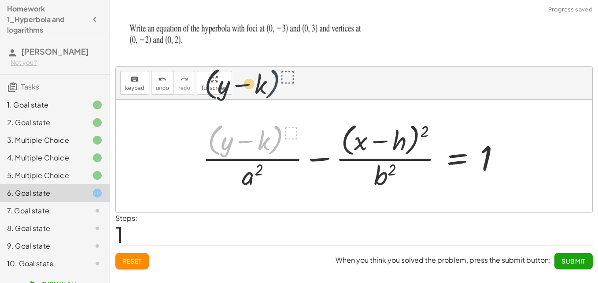
drag, startPoint x: 278, startPoint y: 138, endPoint x: 262, endPoint y: 114, distance: 28.5
click at [277, 74] on div "keyboard keypad undo undo redo redo fullscreen + · ( + y − k ) 2 · a 2 − · ( + …" at bounding box center [354, 139] width 476 height 146
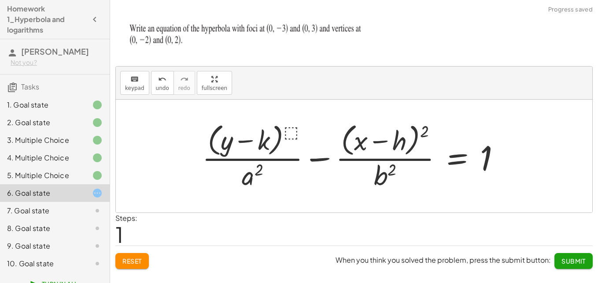
click at [268, 136] on div at bounding box center [355, 156] width 314 height 72
click at [303, 135] on div at bounding box center [355, 156] width 314 height 72
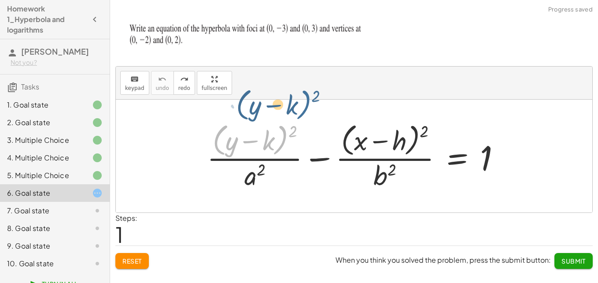
drag, startPoint x: 279, startPoint y: 138, endPoint x: 257, endPoint y: 136, distance: 22.1
click at [257, 135] on div at bounding box center [358, 156] width 310 height 72
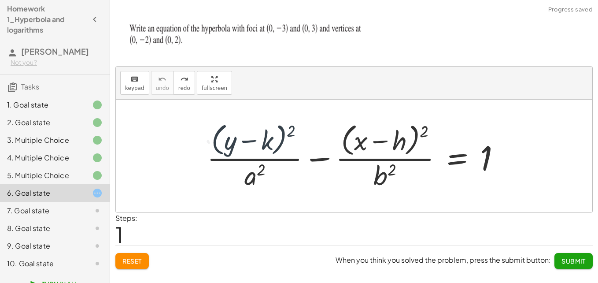
click at [264, 138] on div at bounding box center [358, 156] width 310 height 72
drag, startPoint x: 271, startPoint y: 140, endPoint x: 228, endPoint y: 122, distance: 46.9
click at [228, 122] on div at bounding box center [358, 156] width 310 height 72
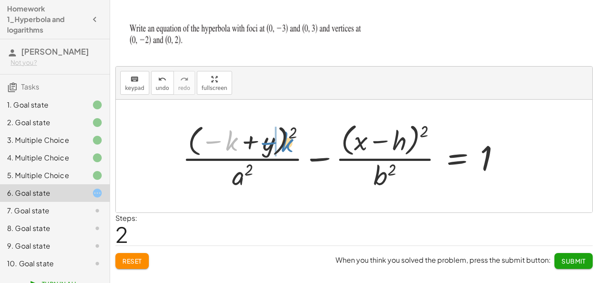
drag, startPoint x: 230, startPoint y: 139, endPoint x: 282, endPoint y: 139, distance: 52.0
click at [286, 140] on div at bounding box center [345, 156] width 334 height 72
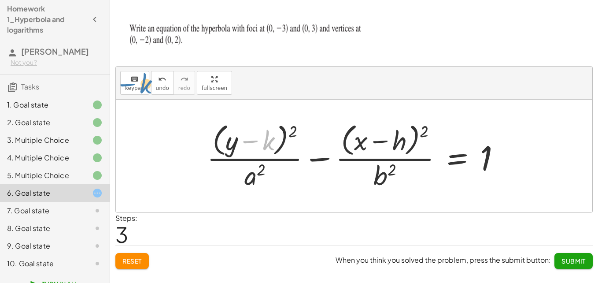
drag, startPoint x: 267, startPoint y: 136, endPoint x: 144, endPoint y: 80, distance: 136.1
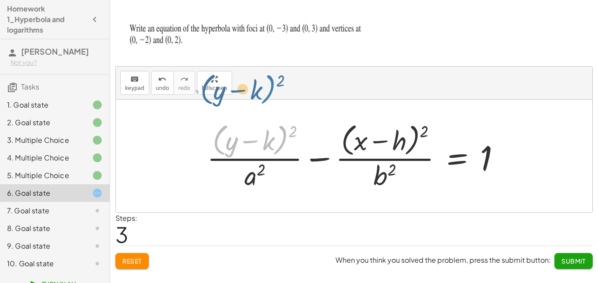
drag, startPoint x: 276, startPoint y: 135, endPoint x: 268, endPoint y: 119, distance: 18.1
click at [268, 118] on div "+ · ( + y − k ) 2 · a 2 − · ( + x − h ) 2 · b 2 = 1 + · ( − k + y ) 2 · a 2 − ·…" at bounding box center [354, 156] width 321 height 76
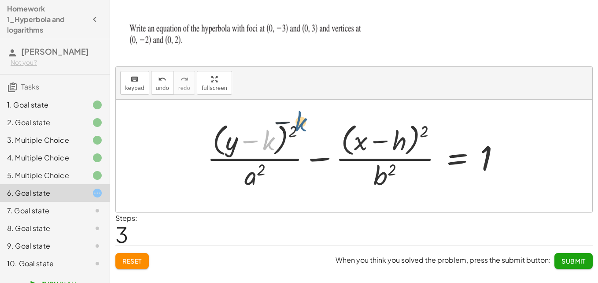
drag, startPoint x: 273, startPoint y: 138, endPoint x: 262, endPoint y: 55, distance: 83.4
click at [0, 0] on div "keyboard keypad undo undo redo redo fullscreen + · ( + y − k ) 2 · a 2 − · ( + …" at bounding box center [0, 0] width 0 height 0
drag, startPoint x: 236, startPoint y: 141, endPoint x: 260, endPoint y: 156, distance: 27.7
click at [260, 156] on div at bounding box center [358, 156] width 310 height 72
drag, startPoint x: 233, startPoint y: 139, endPoint x: 295, endPoint y: 136, distance: 61.3
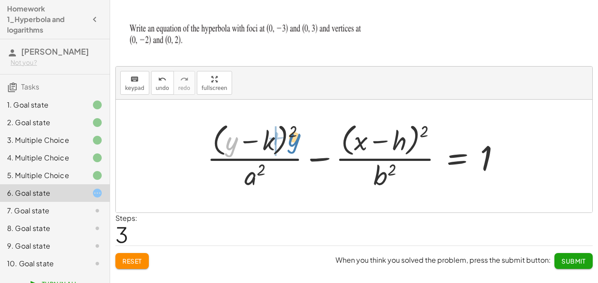
click at [295, 136] on div at bounding box center [358, 156] width 310 height 72
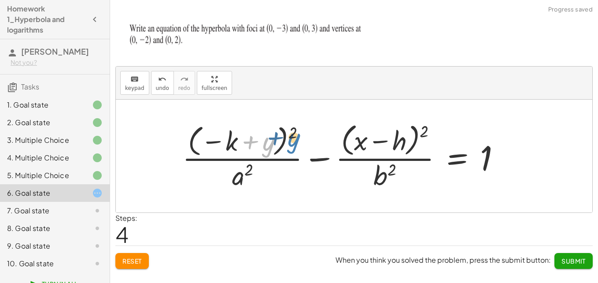
drag, startPoint x: 267, startPoint y: 141, endPoint x: 292, endPoint y: 137, distance: 25.4
click at [292, 137] on div at bounding box center [345, 156] width 334 height 72
drag, startPoint x: 271, startPoint y: 139, endPoint x: 322, endPoint y: 133, distance: 51.0
click at [322, 133] on div at bounding box center [345, 156] width 334 height 72
drag, startPoint x: 233, startPoint y: 137, endPoint x: 255, endPoint y: 87, distance: 54.8
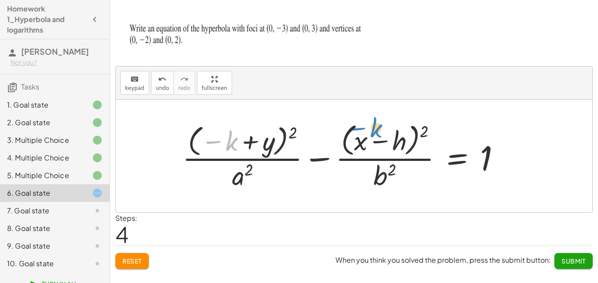
click at [256, 87] on div "keyboard keypad undo undo redo redo fullscreen + · ( + y − k ) 2 · a 2 − · ( + …" at bounding box center [354, 139] width 476 height 146
click at [225, 141] on div at bounding box center [345, 156] width 334 height 72
click at [146, 79] on button "keyboard keypad" at bounding box center [134, 83] width 29 height 24
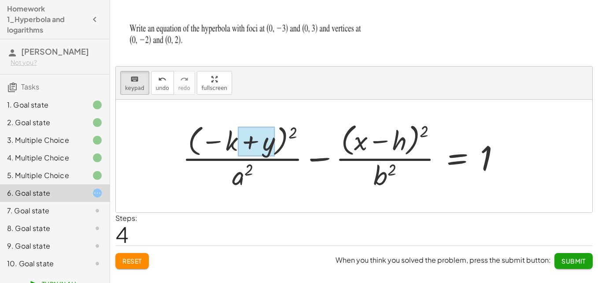
click at [242, 154] on div at bounding box center [256, 142] width 37 height 30
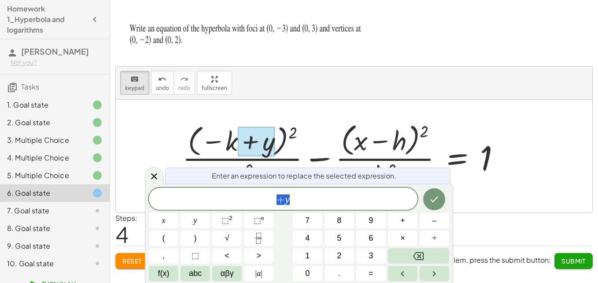
click at [221, 140] on div at bounding box center [345, 156] width 334 height 72
click at [227, 141] on div at bounding box center [345, 156] width 334 height 72
click at [215, 148] on div at bounding box center [345, 156] width 334 height 72
click at [216, 141] on div at bounding box center [345, 156] width 334 height 72
drag, startPoint x: 147, startPoint y: 175, endPoint x: 199, endPoint y: 159, distance: 54.6
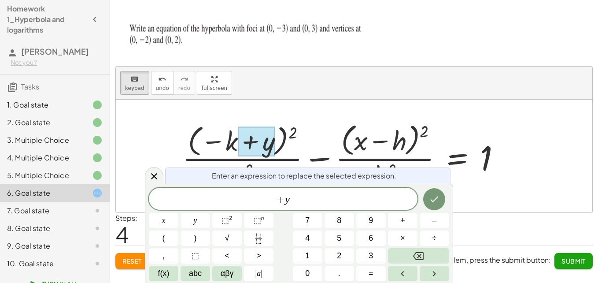
click at [147, 175] on div at bounding box center [154, 175] width 18 height 17
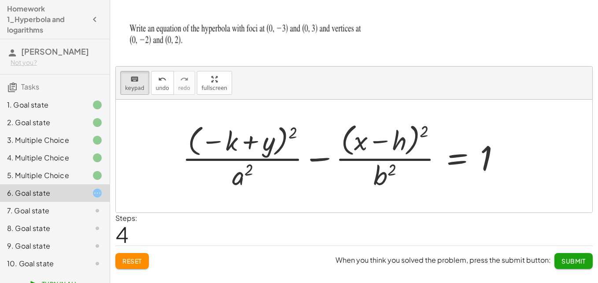
click at [224, 140] on div at bounding box center [345, 156] width 334 height 72
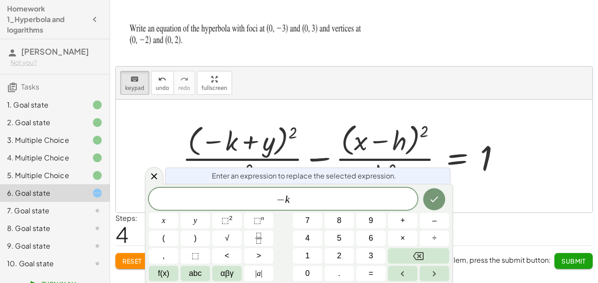
drag, startPoint x: 227, startPoint y: 143, endPoint x: 231, endPoint y: 146, distance: 5.4
click at [227, 144] on div at bounding box center [345, 156] width 334 height 72
click at [290, 203] on span "− k" at bounding box center [283, 199] width 269 height 12
click at [178, 213] on div at bounding box center [164, 220] width 30 height 15
click at [432, 192] on button "Done" at bounding box center [434, 199] width 22 height 22
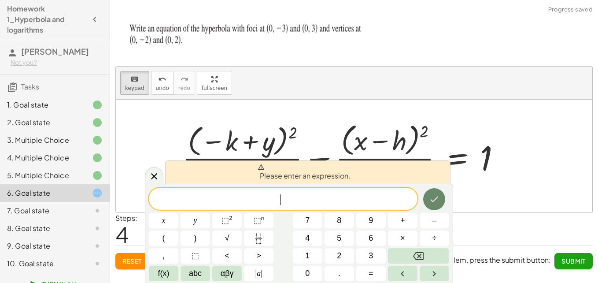
click at [432, 192] on button "Done" at bounding box center [434, 199] width 22 height 22
click at [163, 166] on div at bounding box center [354, 156] width 476 height 113
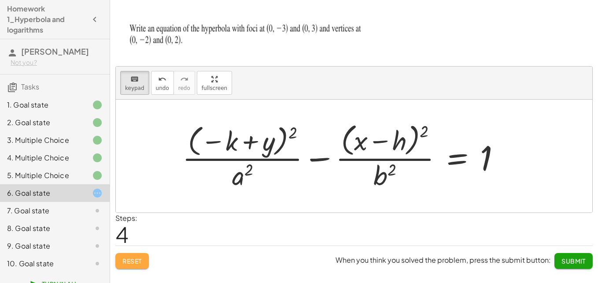
click at [140, 258] on span "Reset" at bounding box center [131, 261] width 19 height 8
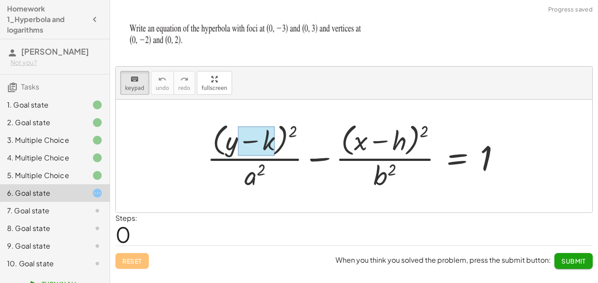
click at [272, 136] on div at bounding box center [256, 141] width 37 height 30
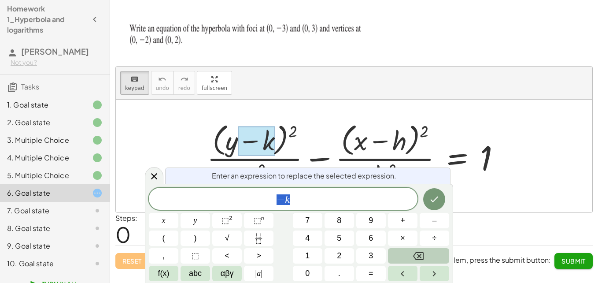
click at [414, 253] on icon "Backspace" at bounding box center [418, 256] width 11 height 11
click at [431, 203] on icon "Done" at bounding box center [434, 199] width 11 height 11
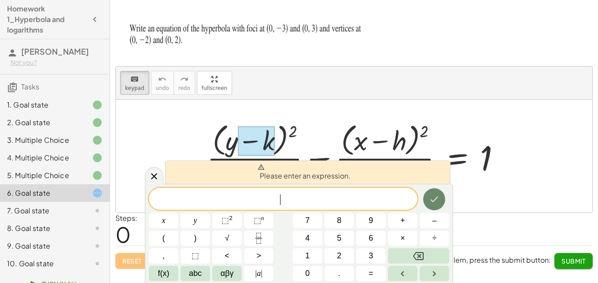
click at [431, 203] on icon "Done" at bounding box center [434, 199] width 11 height 11
click at [314, 83] on div "keyboard keypad undo undo redo redo fullscreen" at bounding box center [354, 82] width 476 height 33
click at [284, 198] on span at bounding box center [283, 198] width 269 height 13
click at [429, 205] on button "Done" at bounding box center [434, 199] width 22 height 22
click at [425, 202] on button "Done" at bounding box center [434, 199] width 22 height 22
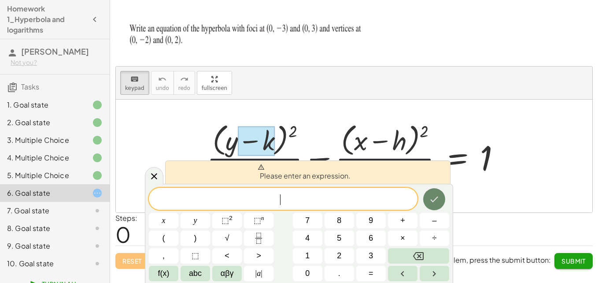
click at [425, 202] on button "Done" at bounding box center [434, 199] width 22 height 22
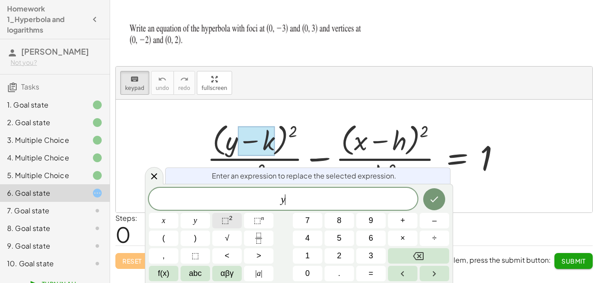
click at [230, 216] on sup "2" at bounding box center [231, 217] width 4 height 7
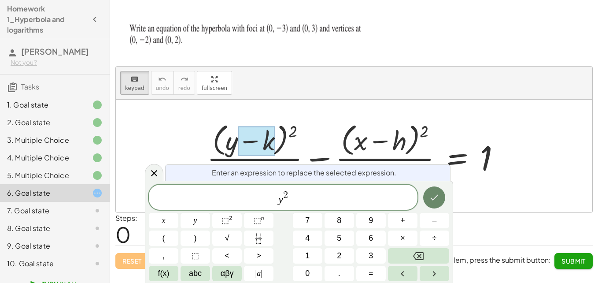
click at [432, 201] on icon "Done" at bounding box center [434, 197] width 11 height 11
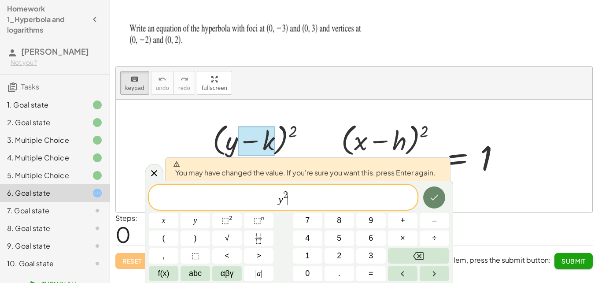
click at [433, 197] on icon "Done" at bounding box center [434, 197] width 11 height 11
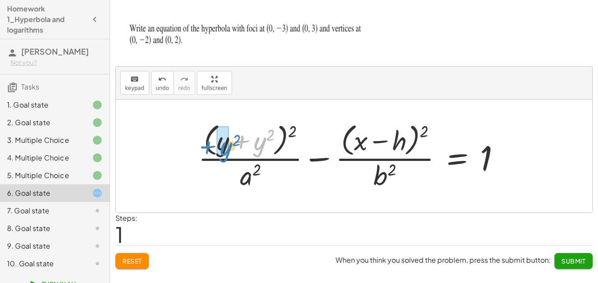
drag, startPoint x: 242, startPoint y: 142, endPoint x: 201, endPoint y: 144, distance: 40.6
click at [201, 144] on div at bounding box center [353, 156] width 318 height 72
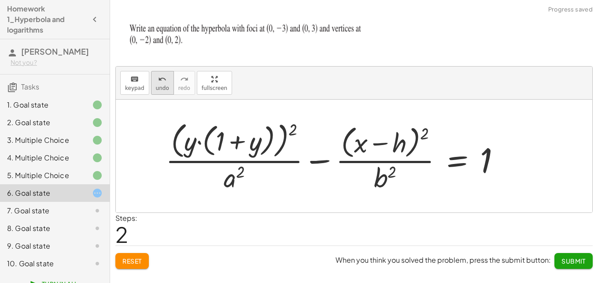
click at [164, 77] on div "undo" at bounding box center [162, 79] width 13 height 11
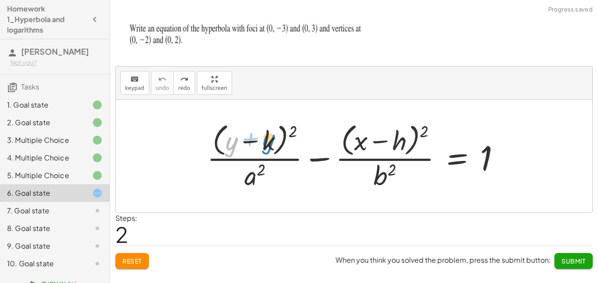
drag, startPoint x: 232, startPoint y: 140, endPoint x: 269, endPoint y: 137, distance: 37.1
click at [269, 137] on div at bounding box center [358, 156] width 310 height 72
drag, startPoint x: 229, startPoint y: 140, endPoint x: 265, endPoint y: 135, distance: 35.6
click at [265, 135] on div at bounding box center [358, 156] width 310 height 72
drag, startPoint x: 262, startPoint y: 136, endPoint x: 286, endPoint y: 105, distance: 39.5
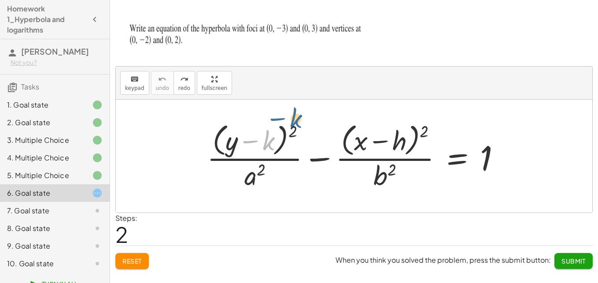
click at [283, 66] on div "keyboard keypad undo undo redo redo fullscreen − k + · ( + y − k ) 2 · a 2 − · …" at bounding box center [353, 139] width 477 height 147
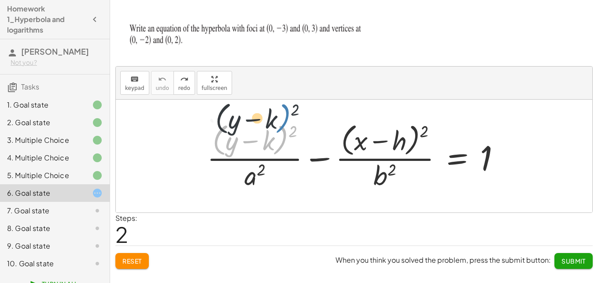
drag, startPoint x: 284, startPoint y: 132, endPoint x: 287, endPoint y: 108, distance: 23.9
click at [287, 108] on div "· ( + y − k ) 2 + · ( + y − k ) 2 · a 2 − · ( + x − h ) 2 · b 2 = 1" at bounding box center [354, 156] width 476 height 113
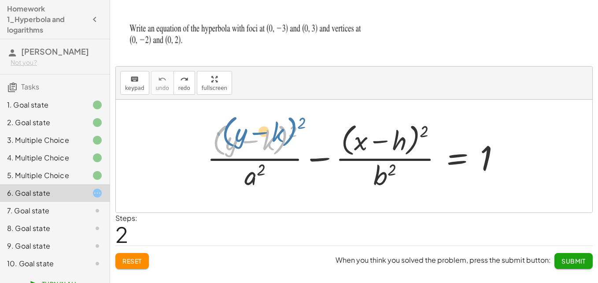
drag, startPoint x: 281, startPoint y: 135, endPoint x: 287, endPoint y: 133, distance: 6.0
click at [288, 132] on div at bounding box center [358, 156] width 310 height 72
click at [295, 128] on div at bounding box center [358, 156] width 310 height 72
click at [291, 130] on div at bounding box center [358, 156] width 310 height 72
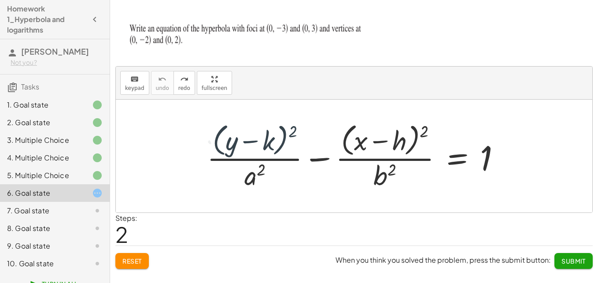
click at [291, 130] on div at bounding box center [358, 156] width 310 height 72
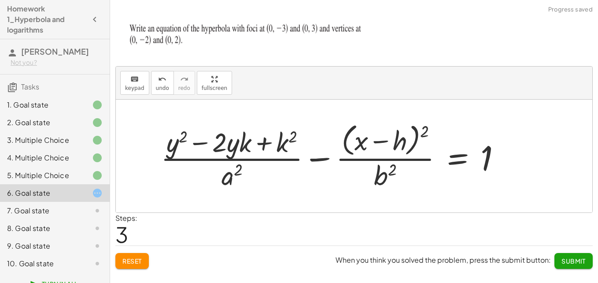
click at [291, 133] on div at bounding box center [334, 156] width 356 height 72
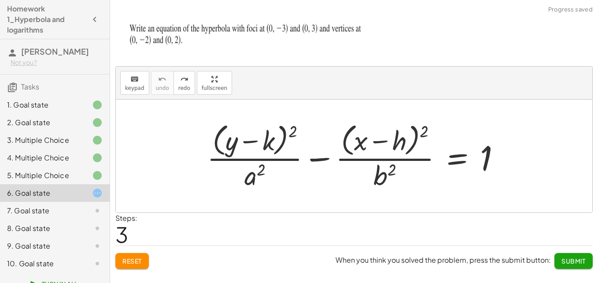
click at [271, 140] on div at bounding box center [358, 156] width 310 height 72
click at [266, 142] on div at bounding box center [358, 156] width 310 height 72
click at [265, 143] on div at bounding box center [358, 156] width 310 height 72
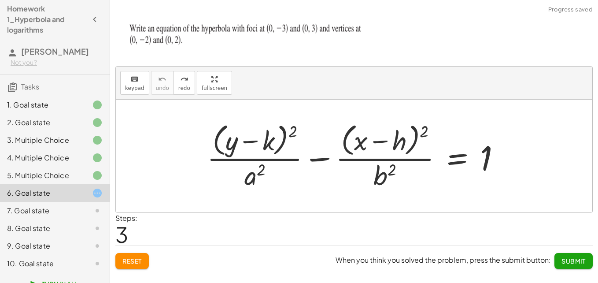
click at [265, 143] on div at bounding box center [358, 156] width 310 height 72
click at [268, 146] on div at bounding box center [358, 156] width 310 height 72
click at [268, 140] on div at bounding box center [358, 156] width 310 height 72
drag, startPoint x: 268, startPoint y: 144, endPoint x: 248, endPoint y: 134, distance: 22.3
click at [248, 134] on div at bounding box center [358, 156] width 310 height 72
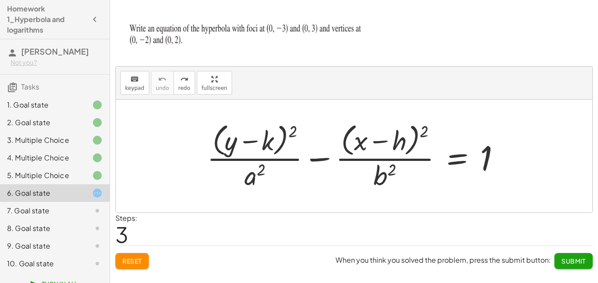
click at [266, 142] on div at bounding box center [358, 156] width 310 height 72
click at [264, 142] on div at bounding box center [358, 156] width 310 height 72
click at [274, 142] on div at bounding box center [358, 156] width 310 height 72
click at [273, 141] on div at bounding box center [358, 156] width 310 height 72
drag, startPoint x: 273, startPoint y: 141, endPoint x: 269, endPoint y: 138, distance: 5.0
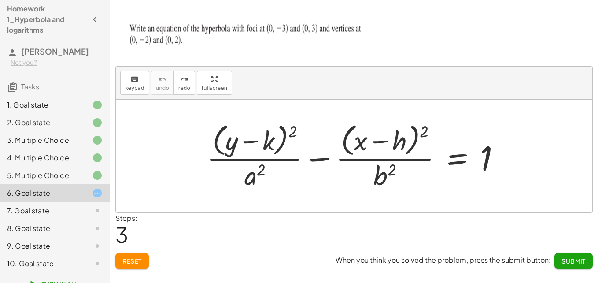
click at [272, 141] on div at bounding box center [358, 156] width 310 height 72
click at [269, 138] on div at bounding box center [358, 156] width 310 height 72
click at [267, 143] on div at bounding box center [358, 156] width 310 height 72
drag, startPoint x: 267, startPoint y: 143, endPoint x: 276, endPoint y: 128, distance: 17.0
click at [276, 128] on div at bounding box center [358, 156] width 310 height 72
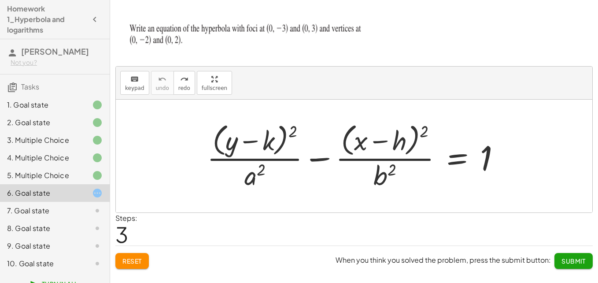
click at [266, 145] on div at bounding box center [358, 156] width 310 height 72
click at [270, 139] on div at bounding box center [358, 156] width 310 height 72
click at [270, 140] on div at bounding box center [358, 156] width 310 height 72
click at [292, 129] on div at bounding box center [358, 156] width 310 height 72
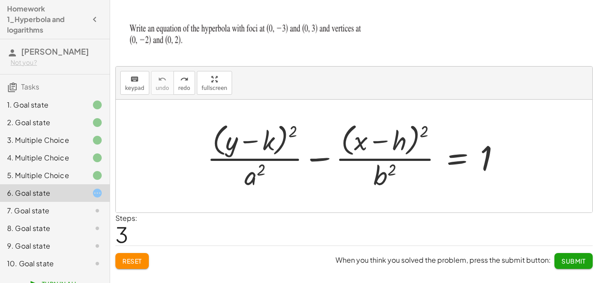
click at [292, 129] on div at bounding box center [358, 156] width 310 height 72
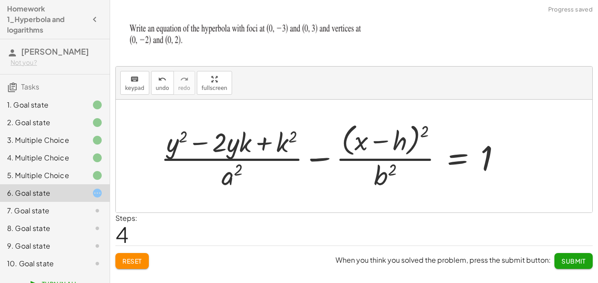
click at [294, 134] on div at bounding box center [334, 156] width 356 height 72
click at [221, 136] on div at bounding box center [334, 156] width 356 height 72
click at [249, 142] on div at bounding box center [334, 156] width 356 height 72
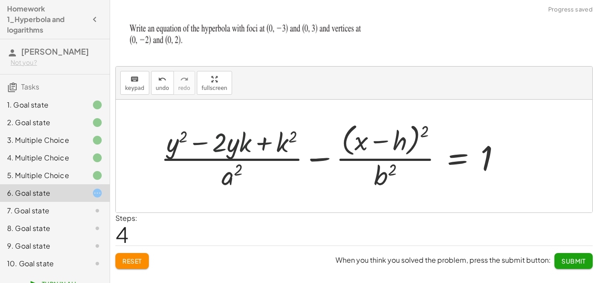
click at [249, 142] on div at bounding box center [334, 156] width 356 height 72
click at [186, 134] on div at bounding box center [334, 156] width 356 height 72
drag, startPoint x: 186, startPoint y: 134, endPoint x: 185, endPoint y: 122, distance: 12.4
click at [185, 134] on div at bounding box center [334, 156] width 356 height 72
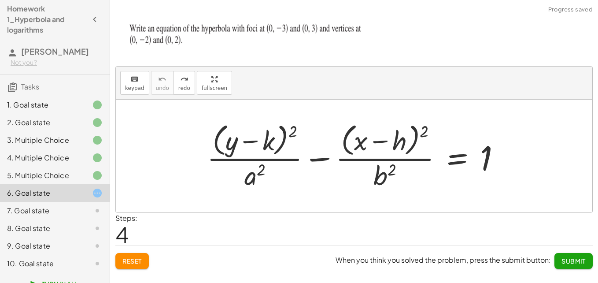
click at [217, 137] on div at bounding box center [358, 156] width 310 height 72
click at [216, 136] on div at bounding box center [358, 156] width 310 height 72
click at [283, 142] on div at bounding box center [358, 156] width 310 height 72
drag, startPoint x: 283, startPoint y: 142, endPoint x: 264, endPoint y: 141, distance: 19.0
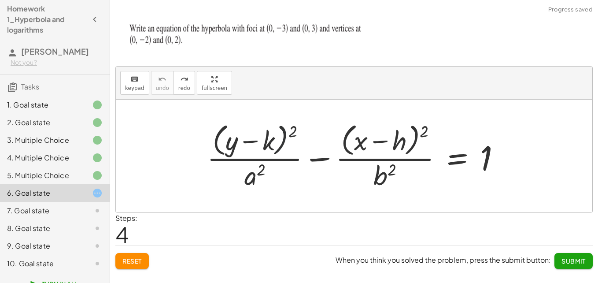
click at [282, 142] on div at bounding box center [358, 156] width 310 height 72
drag, startPoint x: 259, startPoint y: 141, endPoint x: 273, endPoint y: 140, distance: 14.6
click at [261, 141] on div at bounding box center [358, 156] width 310 height 72
click at [276, 139] on div at bounding box center [358, 156] width 310 height 72
drag, startPoint x: 274, startPoint y: 139, endPoint x: 268, endPoint y: 144, distance: 8.1
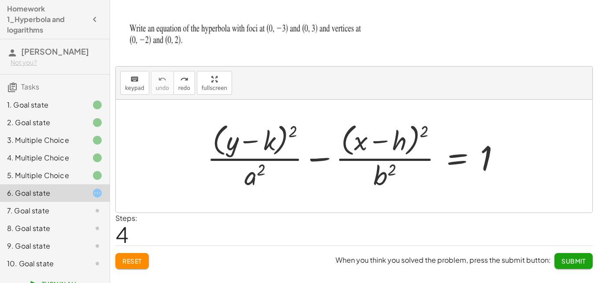
click at [274, 139] on div at bounding box center [358, 156] width 310 height 72
click at [259, 173] on div at bounding box center [358, 156] width 310 height 72
click at [258, 174] on div at bounding box center [358, 156] width 310 height 72
drag, startPoint x: 258, startPoint y: 174, endPoint x: 254, endPoint y: 175, distance: 5.0
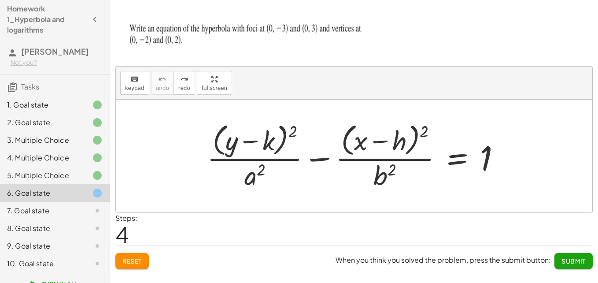
click at [258, 175] on div at bounding box center [358, 156] width 310 height 72
click at [254, 176] on div at bounding box center [358, 156] width 310 height 72
click at [269, 140] on div at bounding box center [358, 156] width 310 height 72
drag, startPoint x: 269, startPoint y: 140, endPoint x: 262, endPoint y: 141, distance: 6.3
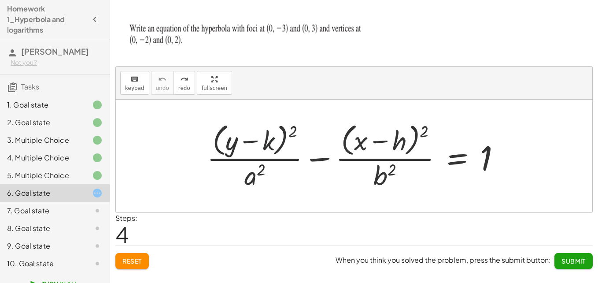
click at [268, 140] on div at bounding box center [358, 156] width 310 height 72
click at [268, 139] on div at bounding box center [358, 156] width 310 height 72
click at [255, 142] on div at bounding box center [358, 156] width 310 height 72
click at [131, 80] on icon "keyboard" at bounding box center [134, 79] width 8 height 11
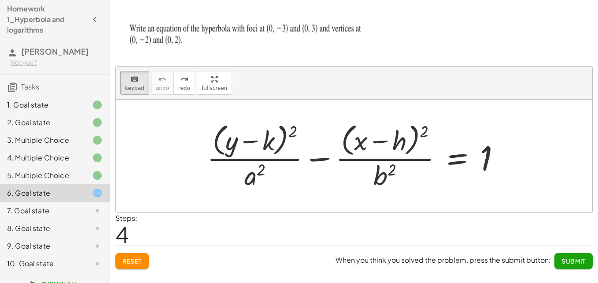
click at [277, 148] on div at bounding box center [358, 156] width 310 height 72
click at [269, 141] on div at bounding box center [256, 141] width 37 height 30
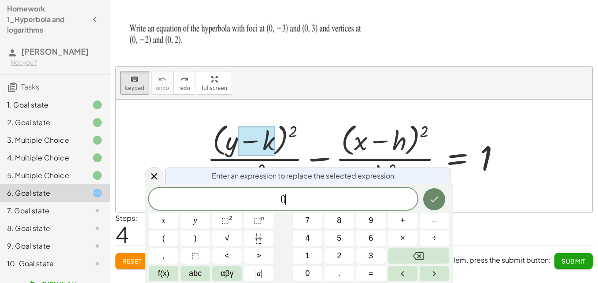
click at [428, 199] on button "Done" at bounding box center [434, 199] width 22 height 22
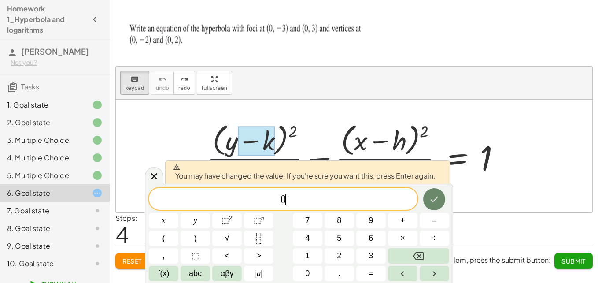
click at [428, 199] on button "Done" at bounding box center [434, 199] width 22 height 22
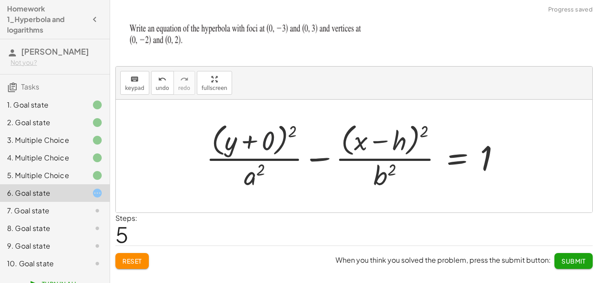
click at [272, 139] on div at bounding box center [357, 156] width 310 height 72
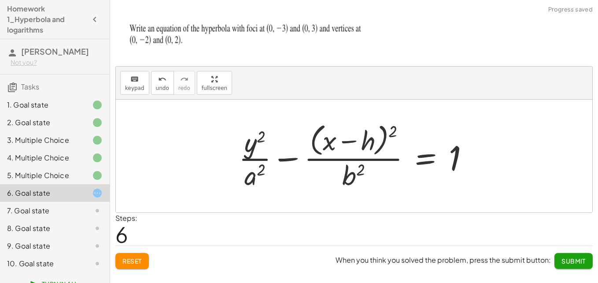
click at [365, 137] on div at bounding box center [357, 156] width 246 height 72
click at [143, 78] on button "keyboard keypad" at bounding box center [134, 83] width 29 height 24
click at [365, 146] on div at bounding box center [355, 141] width 39 height 30
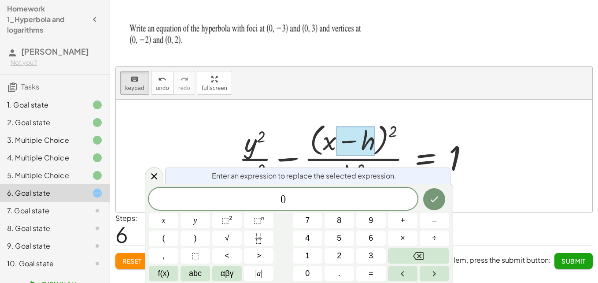
click at [178, 213] on div at bounding box center [164, 220] width 30 height 15
click at [438, 201] on icon "Done" at bounding box center [434, 199] width 11 height 11
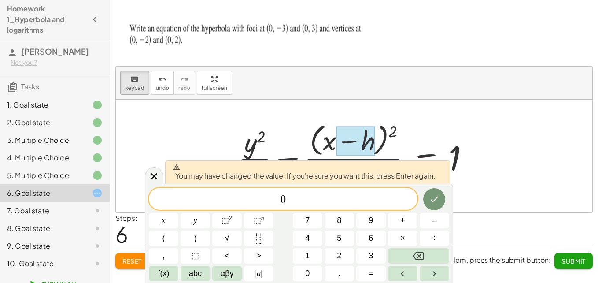
click at [178, 213] on div at bounding box center [164, 220] width 30 height 15
click at [427, 195] on button "Done" at bounding box center [434, 199] width 22 height 22
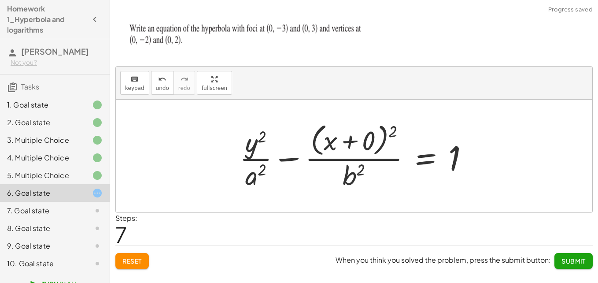
click at [367, 137] on div at bounding box center [357, 156] width 245 height 72
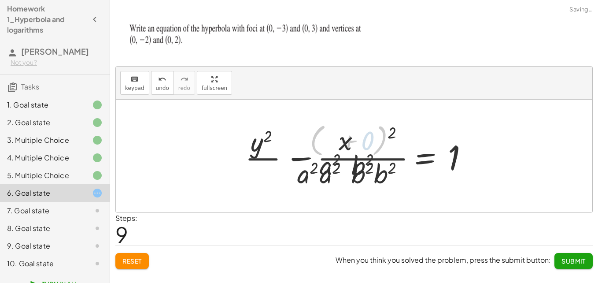
click at [367, 137] on div at bounding box center [366, 156] width 225 height 68
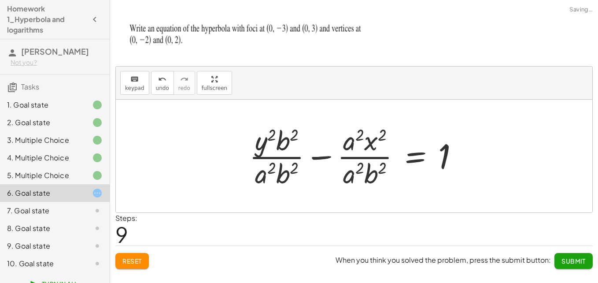
click at [161, 80] on icon "undo" at bounding box center [162, 79] width 8 height 11
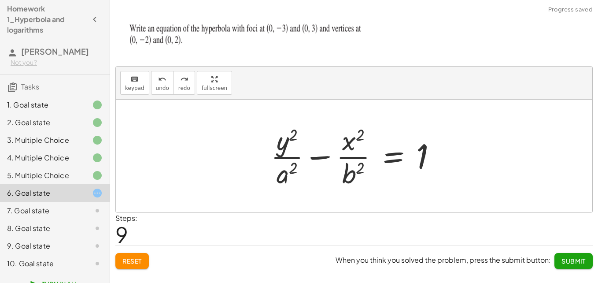
click at [276, 171] on div at bounding box center [356, 156] width 181 height 68
click at [291, 178] on div at bounding box center [356, 156] width 181 height 68
click at [143, 79] on button "keyboard keypad" at bounding box center [134, 83] width 29 height 24
click at [296, 169] on div at bounding box center [287, 173] width 21 height 31
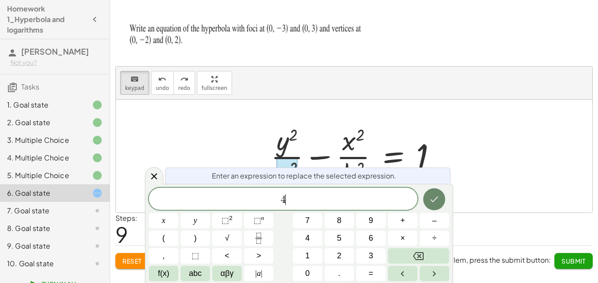
click at [428, 205] on button "Done" at bounding box center [434, 199] width 22 height 22
click at [428, 202] on button "Done" at bounding box center [434, 199] width 22 height 22
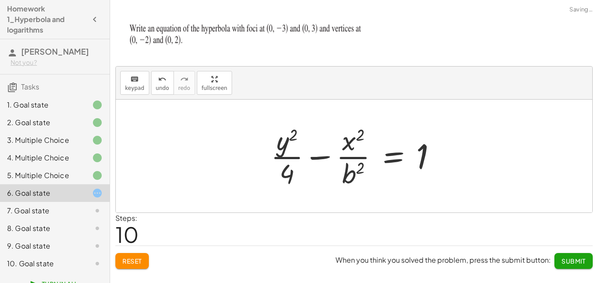
click at [429, 199] on div at bounding box center [354, 156] width 476 height 113
click at [341, 170] on div at bounding box center [356, 156] width 181 height 68
click at [134, 87] on span "keypad" at bounding box center [134, 88] width 19 height 6
click at [357, 179] on div at bounding box center [353, 173] width 22 height 31
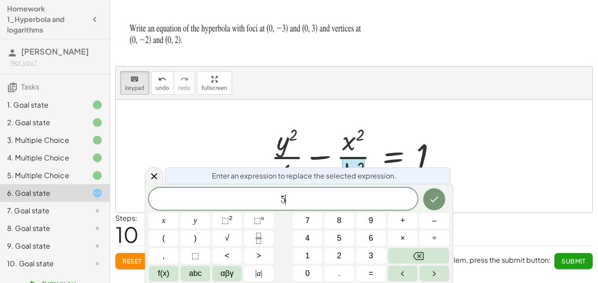
click at [178, 213] on div at bounding box center [164, 220] width 30 height 15
click at [425, 195] on button "Done" at bounding box center [434, 199] width 22 height 22
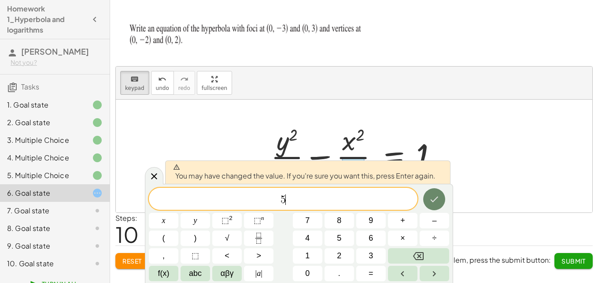
click at [436, 195] on icon "Done" at bounding box center [434, 199] width 11 height 11
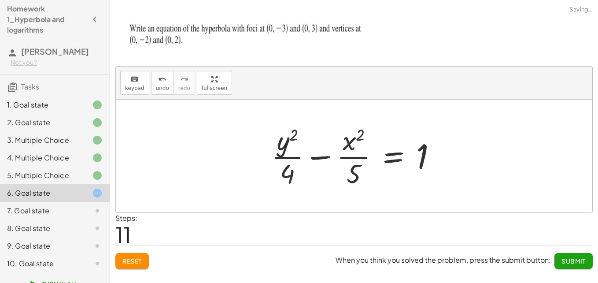
click at [471, 165] on div at bounding box center [354, 156] width 476 height 113
click at [580, 262] on span "Submit" at bounding box center [573, 261] width 24 height 8
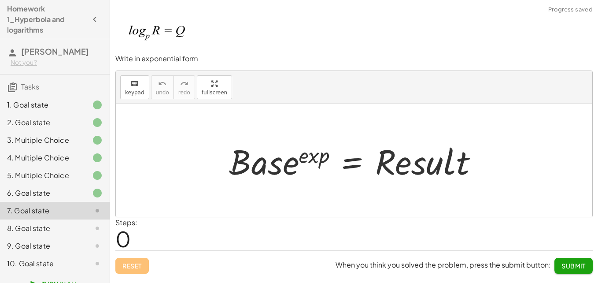
click at [274, 150] on div at bounding box center [357, 160] width 265 height 45
click at [291, 167] on div at bounding box center [357, 160] width 265 height 45
click at [427, 157] on div at bounding box center [357, 160] width 265 height 45
click at [254, 155] on div at bounding box center [357, 160] width 265 height 45
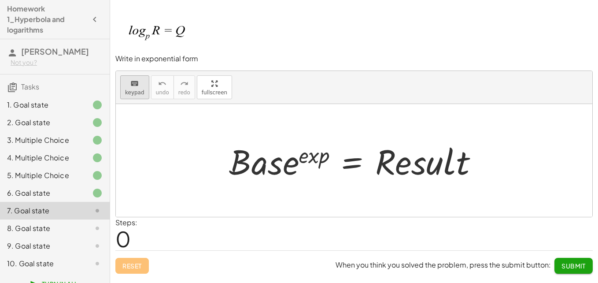
click at [137, 91] on span "keypad" at bounding box center [134, 92] width 19 height 6
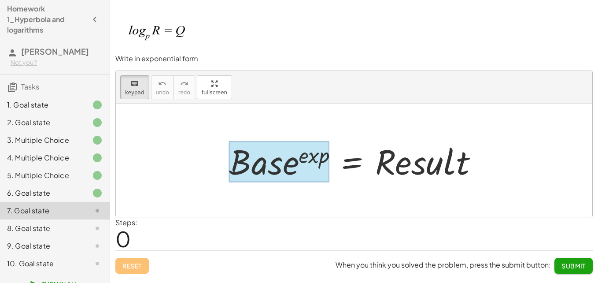
click at [268, 163] on div at bounding box center [279, 161] width 100 height 41
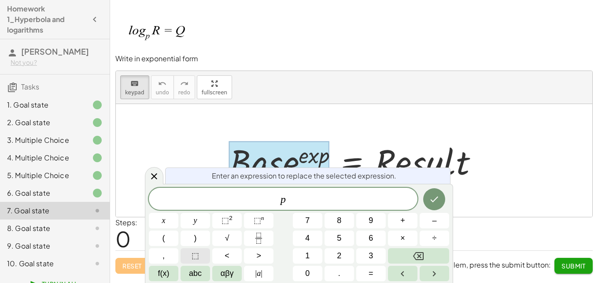
click at [199, 252] on button "⬚" at bounding box center [196, 255] width 30 height 15
click at [287, 199] on span "p ⬚ q ​" at bounding box center [283, 199] width 269 height 12
click at [284, 200] on span "⬚" at bounding box center [283, 199] width 8 height 11
drag, startPoint x: 281, startPoint y: 199, endPoint x: 292, endPoint y: 199, distance: 11.0
click at [299, 203] on span "p ⬚ q" at bounding box center [283, 199] width 269 height 12
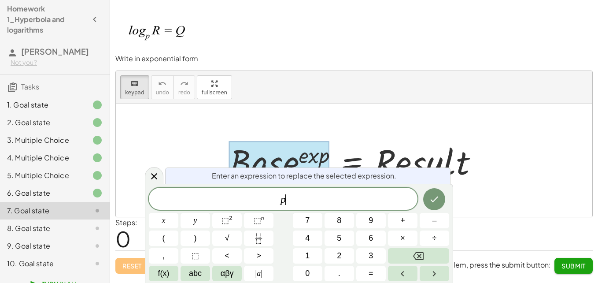
click at [459, 114] on div at bounding box center [354, 160] width 476 height 113
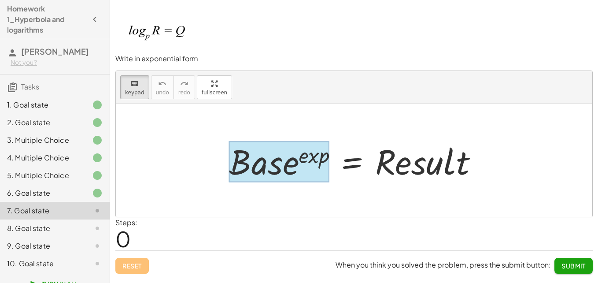
click at [268, 173] on div at bounding box center [279, 161] width 100 height 41
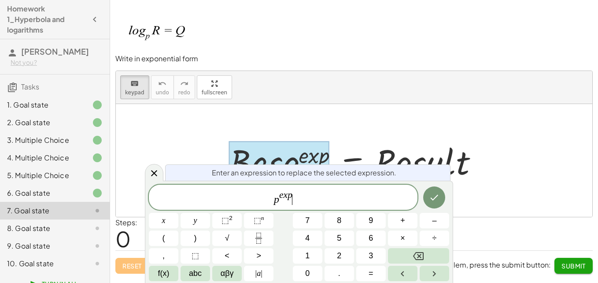
click at [302, 198] on span "p e x p ​" at bounding box center [283, 198] width 269 height 16
click at [287, 197] on span "e x p" at bounding box center [285, 196] width 13 height 10
click at [440, 198] on button "Done" at bounding box center [434, 197] width 22 height 22
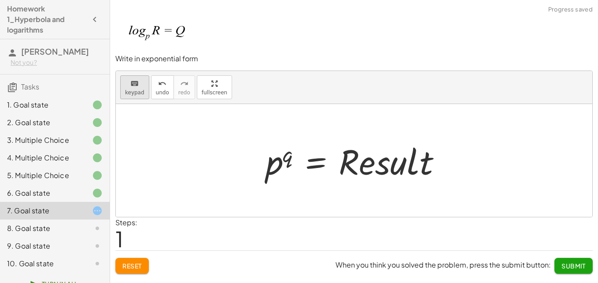
click at [133, 92] on span "keypad" at bounding box center [134, 92] width 19 height 6
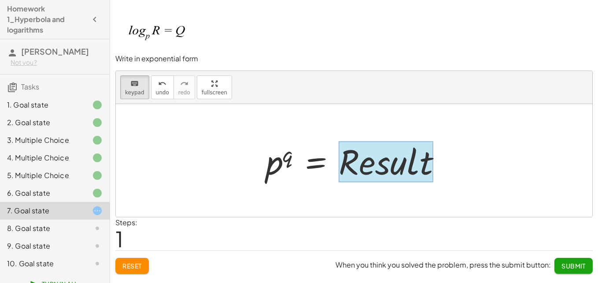
click at [417, 161] on div at bounding box center [386, 161] width 95 height 41
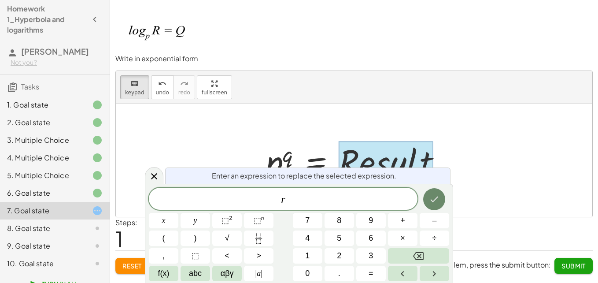
click at [434, 198] on icon "Done" at bounding box center [434, 199] width 11 height 11
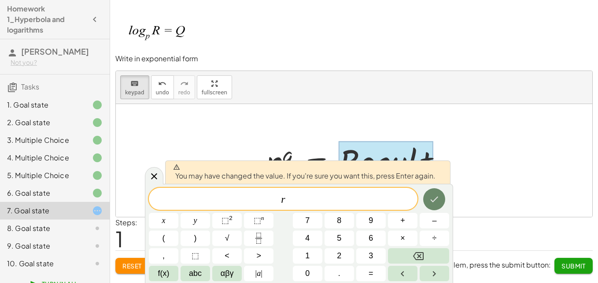
click at [444, 197] on button "Done" at bounding box center [434, 199] width 22 height 22
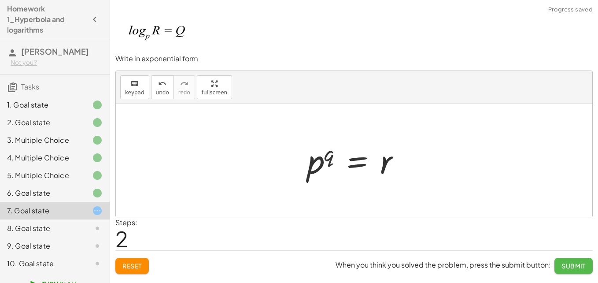
click at [566, 259] on button "Submit" at bounding box center [573, 266] width 38 height 16
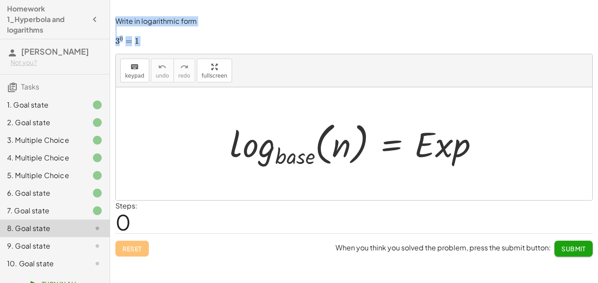
drag, startPoint x: 116, startPoint y: 18, endPoint x: 176, endPoint y: 42, distance: 64.4
click at [176, 42] on div "Write in logarithmic form ﻿ 3 0 = 1 3^0=1 3 0 = 1 ﻿" at bounding box center [353, 31] width 477 height 30
copy div "Write in logarithmic form ﻿ 3 0 = 1 3^0=1 3 0 = 1 ﻿"
click at [317, 157] on div at bounding box center [357, 144] width 264 height 52
click at [136, 66] on icon "keyboard" at bounding box center [134, 67] width 8 height 11
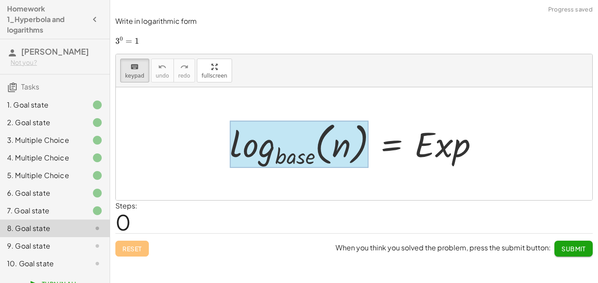
click at [302, 156] on div at bounding box center [299, 145] width 139 height 48
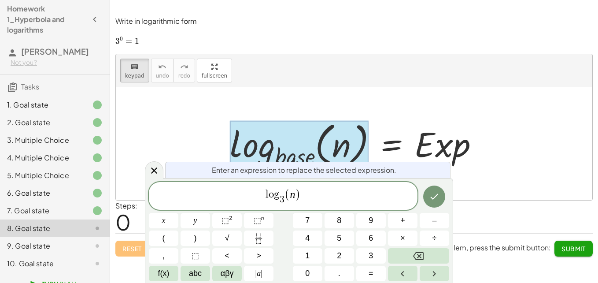
click at [297, 196] on span ")" at bounding box center [298, 194] width 6 height 13
click at [434, 202] on button "Done" at bounding box center [434, 196] width 22 height 22
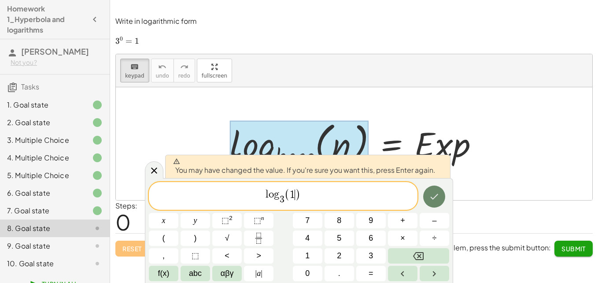
click at [434, 202] on button "Done" at bounding box center [434, 196] width 22 height 22
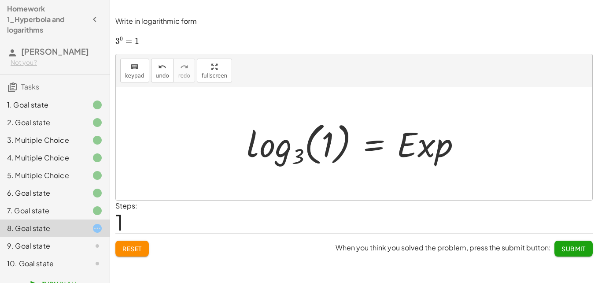
click at [432, 136] on div at bounding box center [357, 144] width 230 height 52
click at [139, 70] on div "keyboard" at bounding box center [134, 66] width 19 height 11
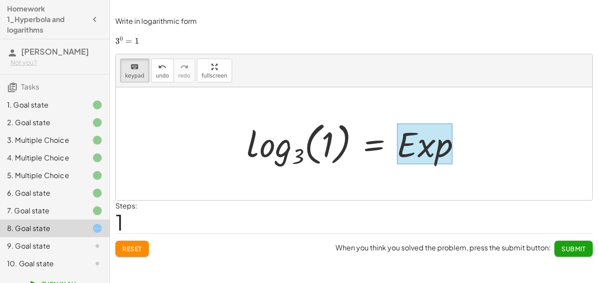
click at [426, 139] on div at bounding box center [424, 143] width 55 height 41
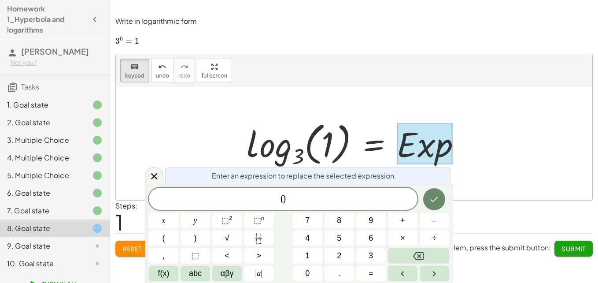
click at [430, 201] on icon "Done" at bounding box center [434, 199] width 11 height 11
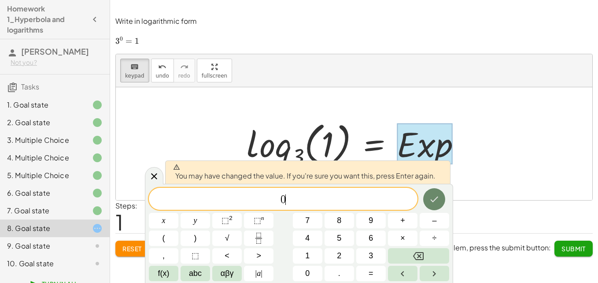
click at [430, 201] on icon "Done" at bounding box center [434, 199] width 11 height 11
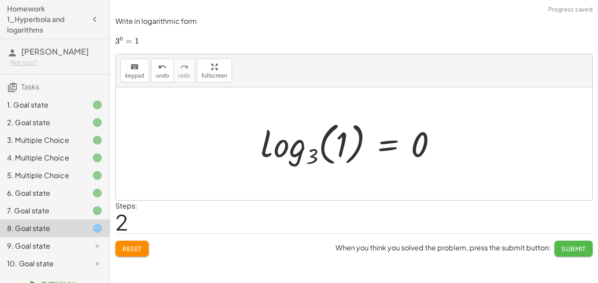
click at [588, 246] on button "Submit" at bounding box center [573, 248] width 38 height 16
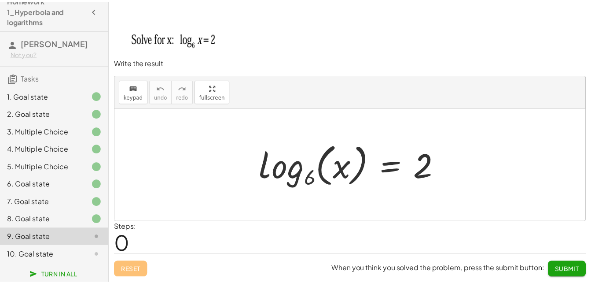
scroll to position [20, 0]
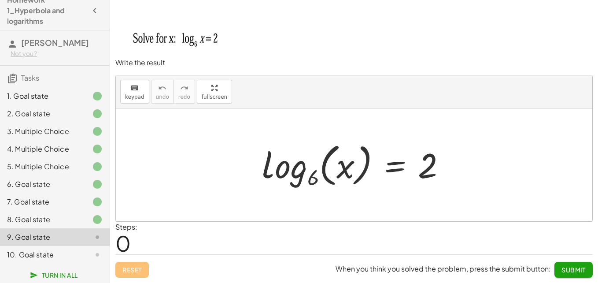
click at [195, 40] on img at bounding box center [180, 32] width 131 height 45
click at [323, 170] on div at bounding box center [357, 165] width 199 height 52
click at [310, 171] on div at bounding box center [357, 165] width 199 height 52
click at [145, 90] on button "keyboard keypad" at bounding box center [134, 92] width 29 height 24
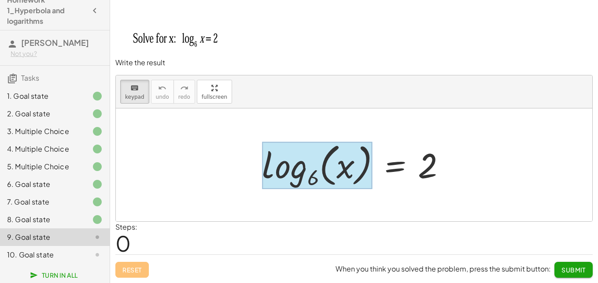
click at [316, 167] on div at bounding box center [317, 166] width 110 height 48
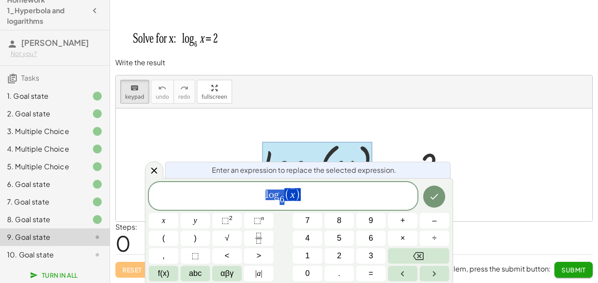
drag, startPoint x: 282, startPoint y: 196, endPoint x: 287, endPoint y: 195, distance: 5.0
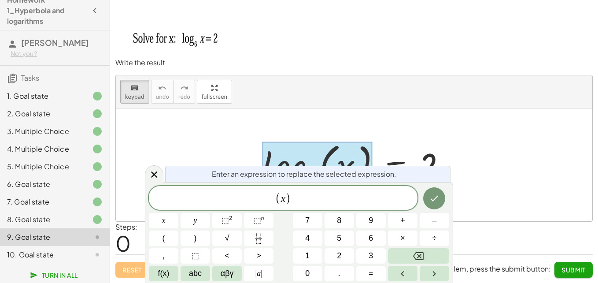
click at [302, 199] on span "​ ( x )" at bounding box center [283, 198] width 269 height 15
click at [280, 196] on span "( x ​ )" at bounding box center [283, 198] width 16 height 13
click at [440, 205] on button "Done" at bounding box center [434, 199] width 22 height 22
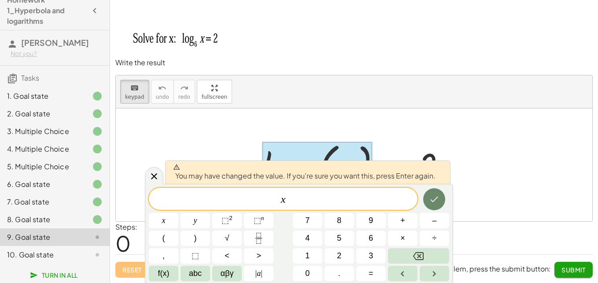
click at [432, 202] on icon "Done" at bounding box center [434, 199] width 11 height 11
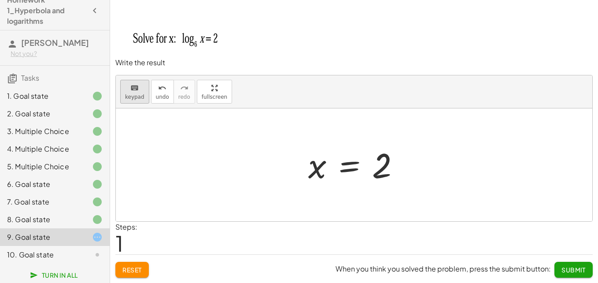
click at [125, 84] on div "keyboard" at bounding box center [134, 87] width 19 height 11
click at [387, 167] on div at bounding box center [381, 165] width 19 height 39
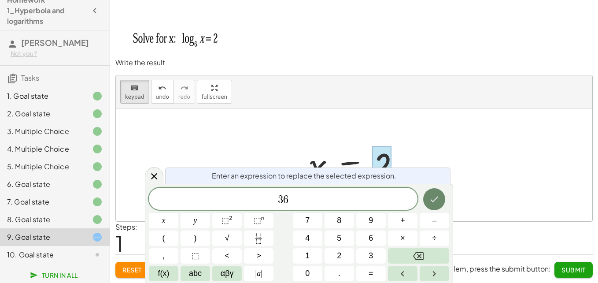
click at [425, 199] on button "Done" at bounding box center [434, 199] width 22 height 22
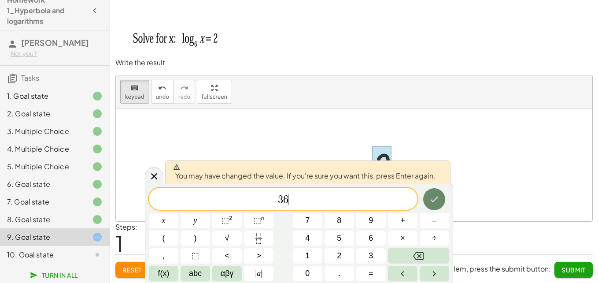
click at [428, 198] on button "Done" at bounding box center [434, 199] width 22 height 22
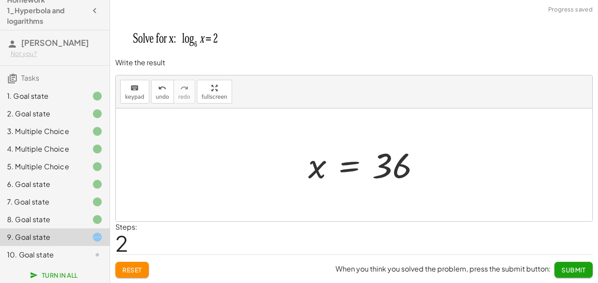
click at [575, 271] on span "Submit" at bounding box center [573, 270] width 24 height 8
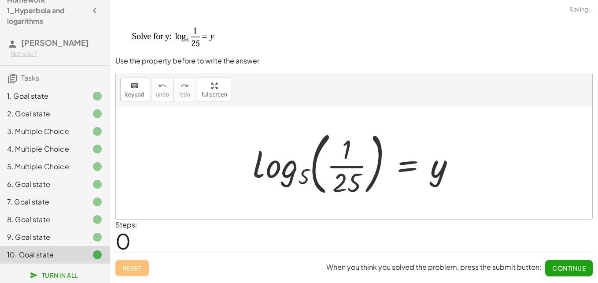
click at [68, 239] on div "9. Goal state" at bounding box center [42, 237] width 71 height 11
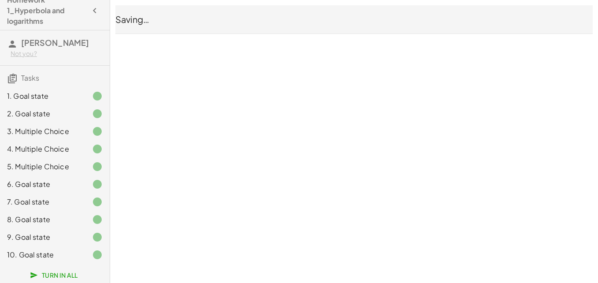
click at [69, 249] on div "10. Goal state" at bounding box center [55, 255] width 110 height 18
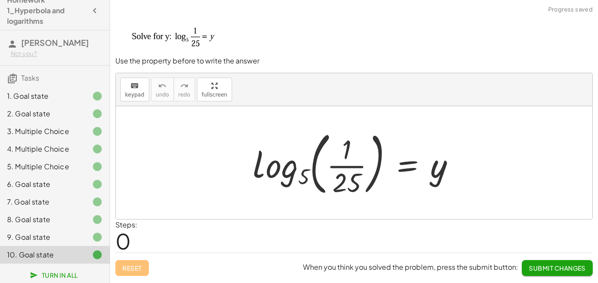
click at [350, 178] on div at bounding box center [357, 162] width 218 height 73
click at [135, 90] on icon "keyboard" at bounding box center [134, 86] width 8 height 11
click at [334, 174] on div at bounding box center [346, 182] width 29 height 31
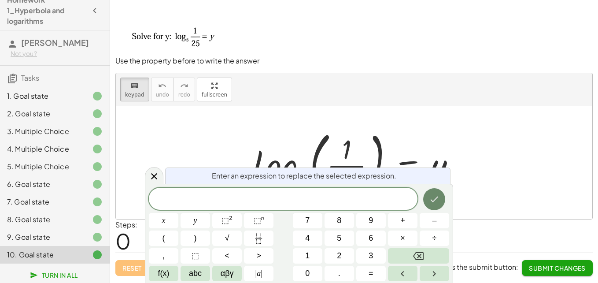
click at [433, 197] on icon "Done" at bounding box center [434, 199] width 11 height 11
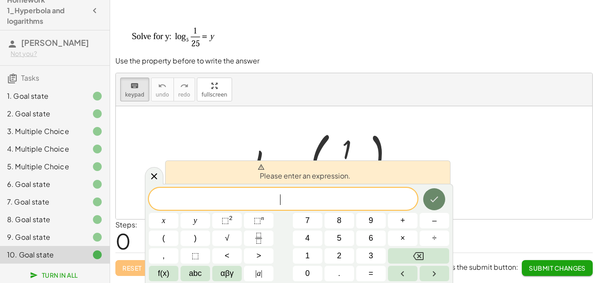
click at [433, 197] on icon "Done" at bounding box center [434, 199] width 11 height 11
click at [413, 136] on div at bounding box center [357, 162] width 218 height 73
click at [342, 238] on button "5" at bounding box center [340, 237] width 30 height 15
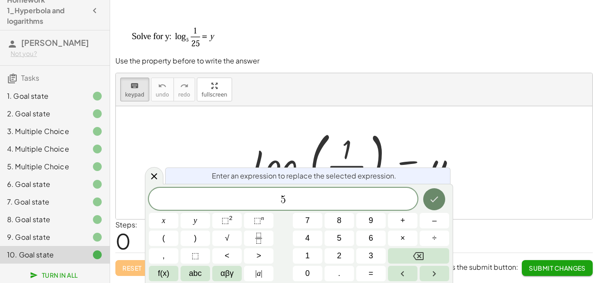
click at [435, 192] on button "Done" at bounding box center [434, 199] width 22 height 22
click at [434, 199] on icon "Done" at bounding box center [434, 199] width 11 height 11
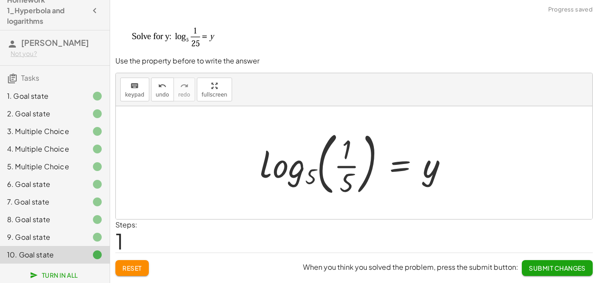
click at [356, 160] on div at bounding box center [357, 162] width 204 height 73
click at [346, 155] on div at bounding box center [357, 162] width 204 height 73
click at [345, 152] on div at bounding box center [357, 162] width 204 height 73
click at [142, 94] on button "keyboard keypad" at bounding box center [134, 89] width 29 height 24
click at [341, 146] on div at bounding box center [357, 162] width 204 height 73
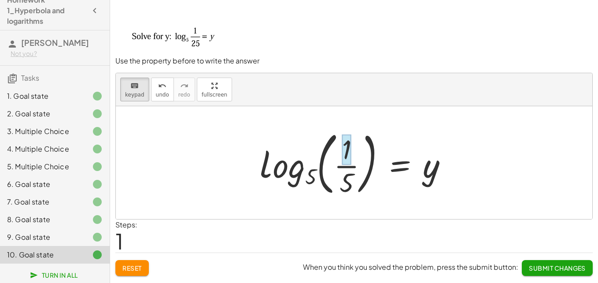
click at [348, 150] on div at bounding box center [346, 149] width 9 height 31
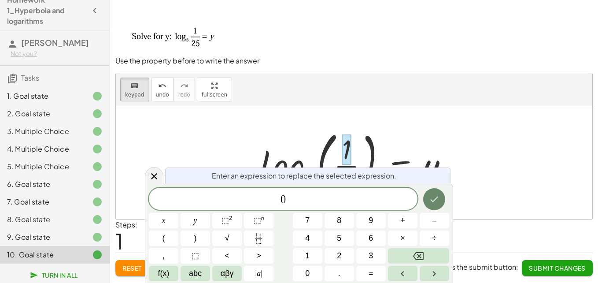
click at [436, 196] on icon "Done" at bounding box center [434, 199] width 11 height 11
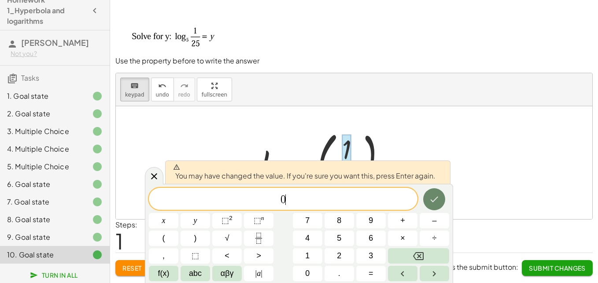
click at [436, 196] on icon "Done" at bounding box center [434, 199] width 11 height 11
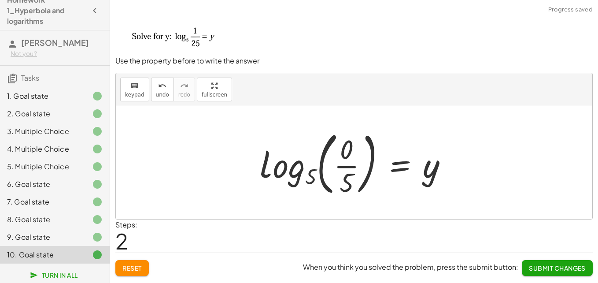
click at [341, 154] on div at bounding box center [357, 162] width 204 height 73
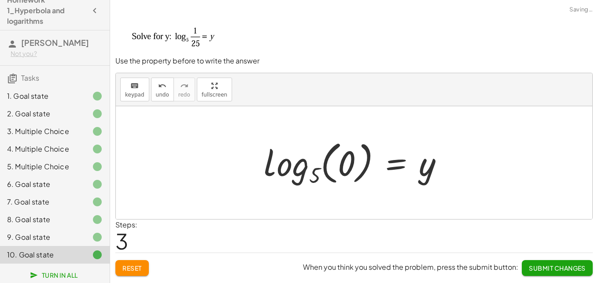
click at [342, 160] on div at bounding box center [357, 162] width 196 height 52
click at [350, 163] on div at bounding box center [357, 162] width 196 height 52
click at [132, 92] on span "keypad" at bounding box center [134, 95] width 19 height 6
click at [351, 171] on div at bounding box center [347, 163] width 18 height 39
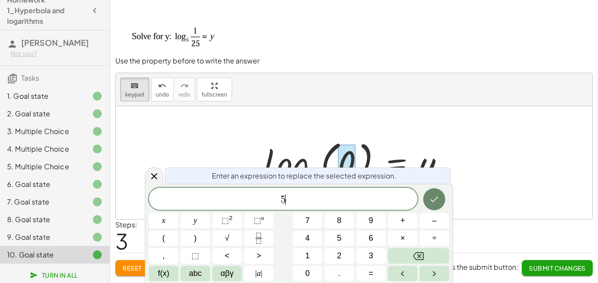
click at [440, 199] on button "Done" at bounding box center [434, 199] width 22 height 22
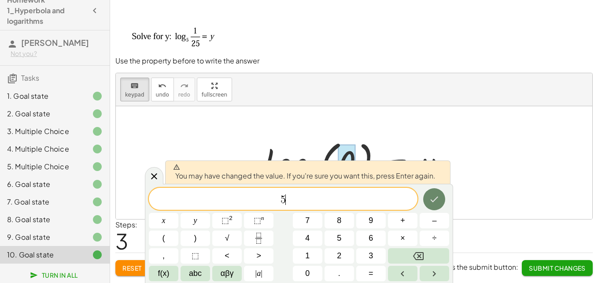
click at [440, 199] on button "Done" at bounding box center [434, 199] width 22 height 22
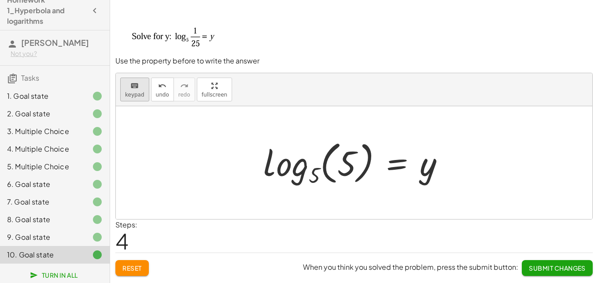
click at [140, 92] on span "keypad" at bounding box center [134, 95] width 19 height 6
click at [350, 160] on div at bounding box center [346, 163] width 19 height 39
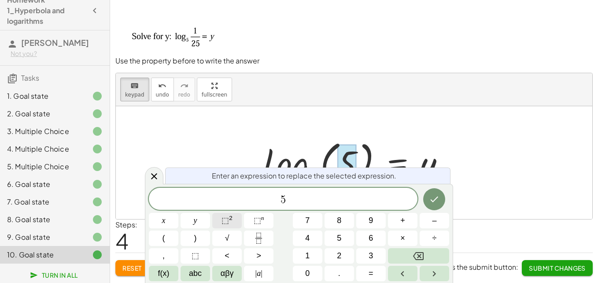
click at [226, 219] on span "⬚" at bounding box center [224, 220] width 7 height 9
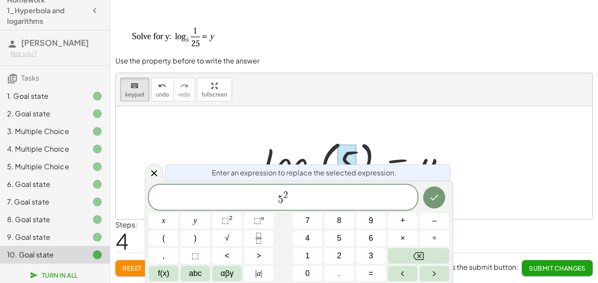
click at [286, 192] on span "2" at bounding box center [285, 195] width 5 height 10
click at [284, 193] on span "2" at bounding box center [285, 195] width 5 height 10
click at [433, 221] on span "–" at bounding box center [434, 220] width 4 height 12
click at [429, 199] on icon "Done" at bounding box center [434, 197] width 11 height 11
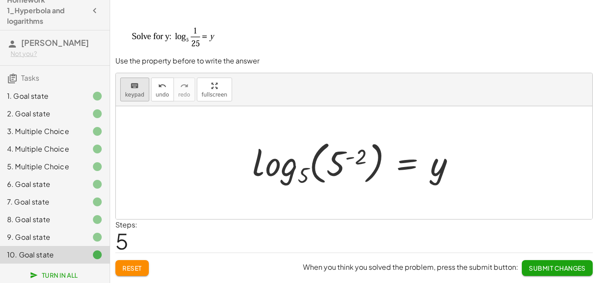
click at [143, 85] on button "keyboard keypad" at bounding box center [134, 89] width 29 height 24
click at [436, 168] on div at bounding box center [357, 162] width 218 height 52
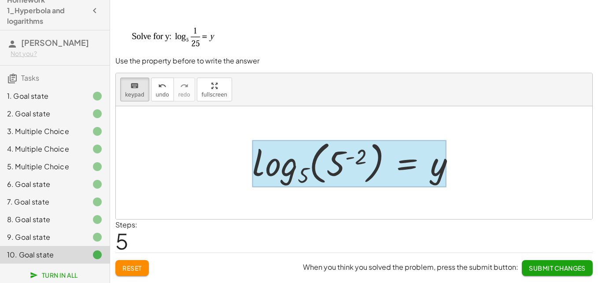
click at [431, 171] on div at bounding box center [357, 162] width 218 height 52
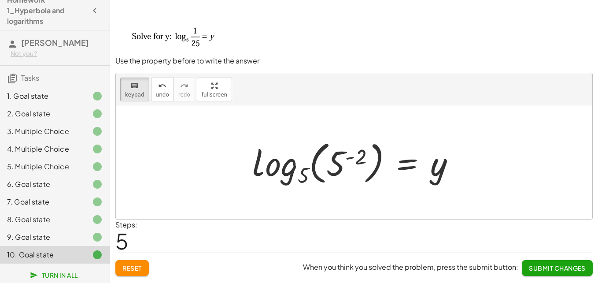
click at [439, 170] on div at bounding box center [357, 162] width 218 height 52
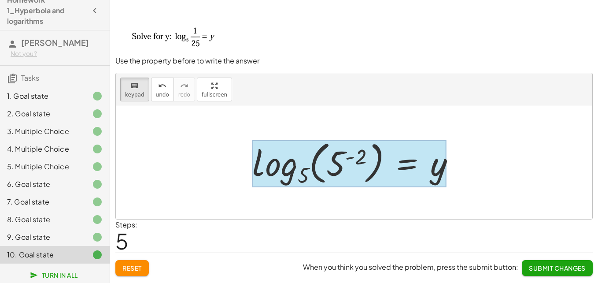
click at [413, 160] on div at bounding box center [349, 164] width 194 height 48
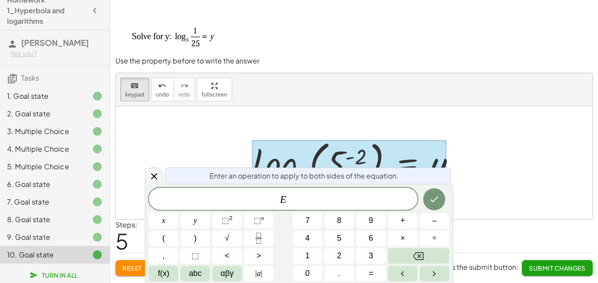
click at [439, 164] on div at bounding box center [349, 164] width 194 height 48
click at [442, 151] on div at bounding box center [349, 164] width 194 height 48
click at [494, 133] on div at bounding box center [354, 162] width 476 height 113
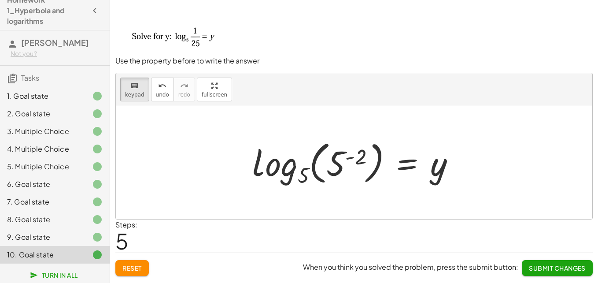
drag, startPoint x: 453, startPoint y: 170, endPoint x: 365, endPoint y: 152, distance: 89.7
click at [453, 170] on div at bounding box center [357, 162] width 218 height 52
click at [135, 88] on icon "keyboard" at bounding box center [134, 86] width 8 height 11
click at [435, 170] on div at bounding box center [357, 162] width 218 height 52
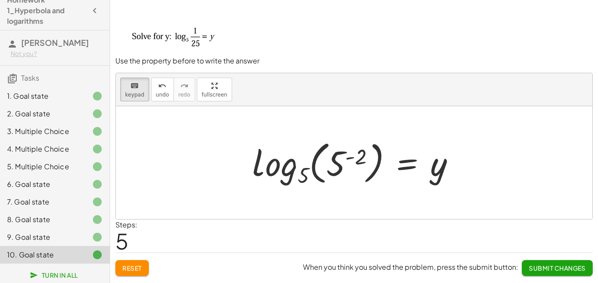
click at [435, 170] on div at bounding box center [357, 162] width 218 height 52
drag, startPoint x: 435, startPoint y: 170, endPoint x: 433, endPoint y: 165, distance: 5.2
click at [434, 167] on div at bounding box center [357, 162] width 218 height 52
click at [433, 165] on div at bounding box center [357, 162] width 218 height 52
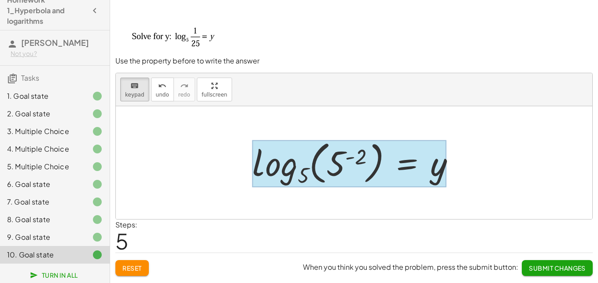
click at [430, 167] on div at bounding box center [349, 164] width 194 height 48
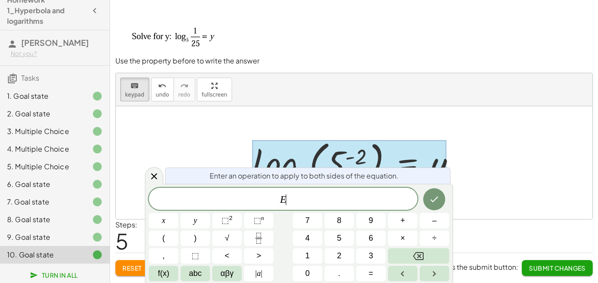
click at [297, 199] on span "E ​" at bounding box center [283, 199] width 269 height 12
click at [434, 148] on div at bounding box center [349, 164] width 194 height 48
click at [178, 213] on div at bounding box center [164, 220] width 30 height 15
click at [434, 196] on icon "Done" at bounding box center [434, 199] width 11 height 11
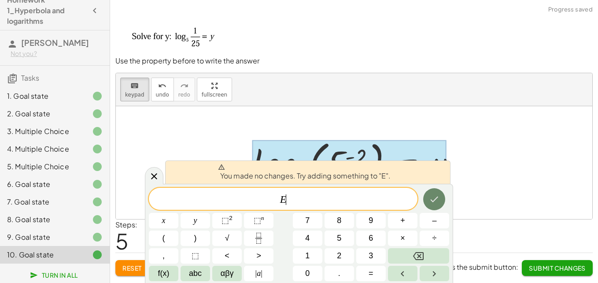
click at [434, 196] on icon "Done" at bounding box center [434, 199] width 11 height 11
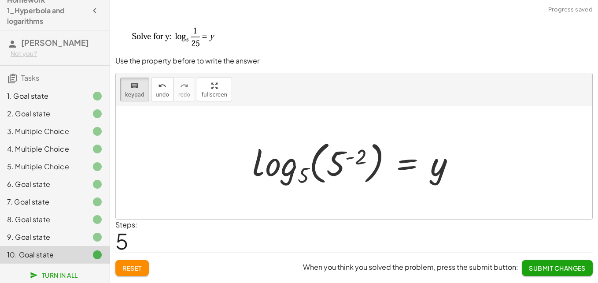
click at [435, 169] on div at bounding box center [357, 162] width 218 height 52
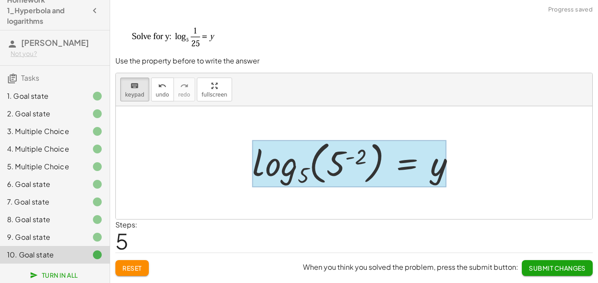
drag, startPoint x: 398, startPoint y: 181, endPoint x: 443, endPoint y: 178, distance: 45.5
click at [397, 179] on div at bounding box center [349, 164] width 194 height 48
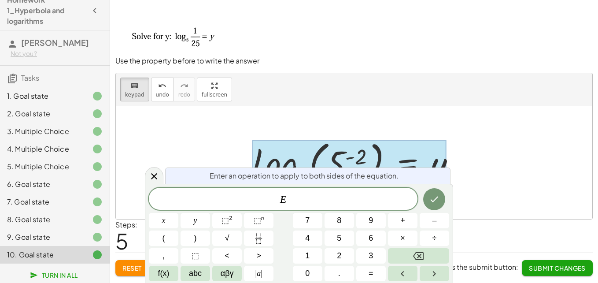
click at [286, 140] on div at bounding box center [349, 164] width 194 height 48
drag, startPoint x: 295, startPoint y: 103, endPoint x: 308, endPoint y: 128, distance: 28.0
click at [295, 104] on div "keyboard keypad undo undo redo redo fullscreen" at bounding box center [354, 89] width 476 height 33
click at [432, 197] on icon "Done" at bounding box center [434, 199] width 11 height 11
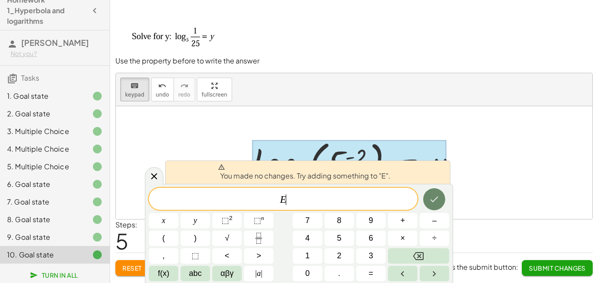
click at [432, 197] on icon "Done" at bounding box center [434, 199] width 11 height 11
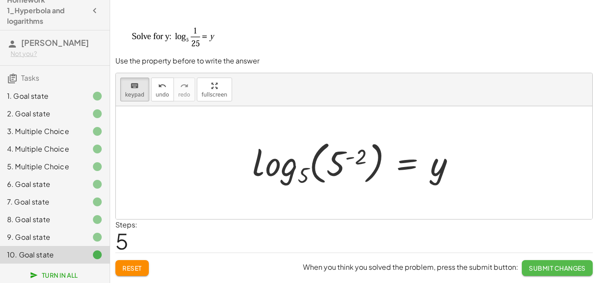
click at [558, 268] on span "Submit Changes" at bounding box center [557, 268] width 57 height 8
click at [558, 268] on span "Continue" at bounding box center [568, 268] width 33 height 8
click at [0, 0] on div at bounding box center [0, 0] width 0 height 0
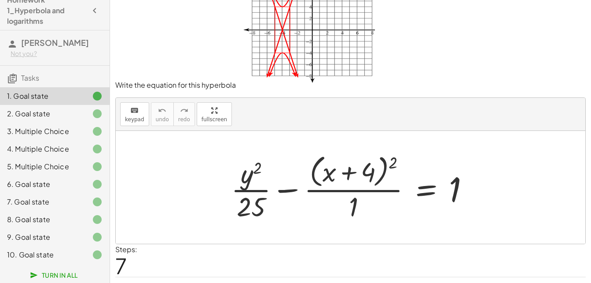
scroll to position [52, 0]
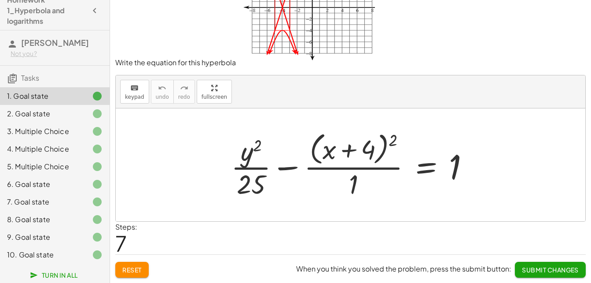
click at [566, 274] on button "Submit Changes" at bounding box center [550, 270] width 71 height 16
click at [566, 274] on button "Continue" at bounding box center [562, 270] width 48 height 16
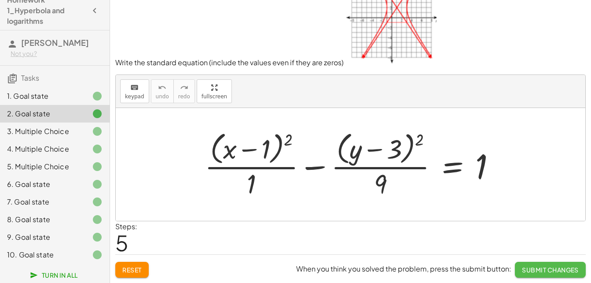
click at [563, 268] on span "Submit Changes" at bounding box center [550, 270] width 57 height 8
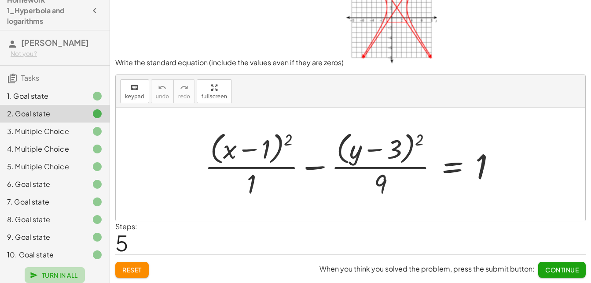
click at [66, 275] on span "Turn In All" at bounding box center [55, 275] width 46 height 8
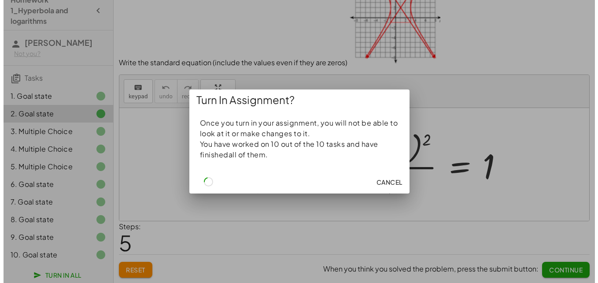
scroll to position [0, 0]
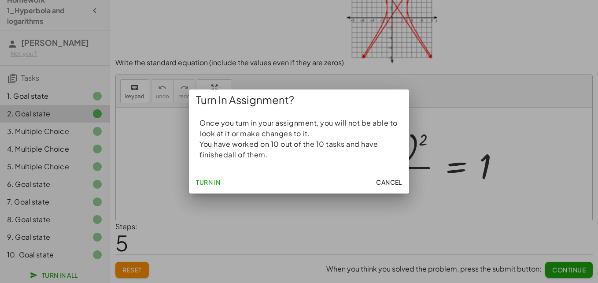
click at [199, 184] on span "Turn In" at bounding box center [208, 182] width 25 height 8
click at [211, 181] on span "Turn In" at bounding box center [208, 182] width 25 height 8
click at [212, 180] on span "Turn In" at bounding box center [208, 182] width 25 height 8
click at [218, 181] on span "Turn In" at bounding box center [208, 182] width 25 height 8
click at [384, 179] on span "Cancel" at bounding box center [389, 182] width 26 height 8
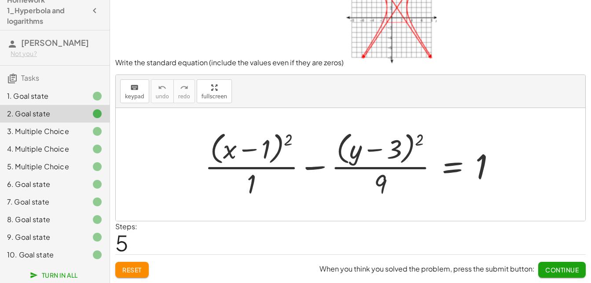
scroll to position [20, 0]
click at [56, 272] on span "Turn In All" at bounding box center [55, 275] width 46 height 8
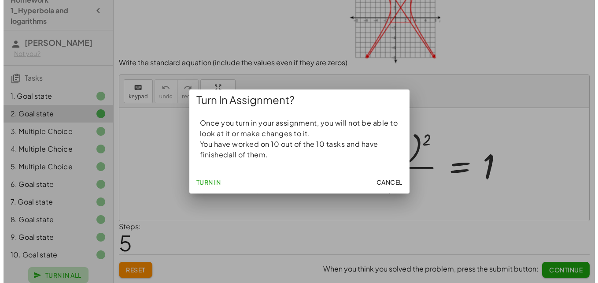
scroll to position [0, 0]
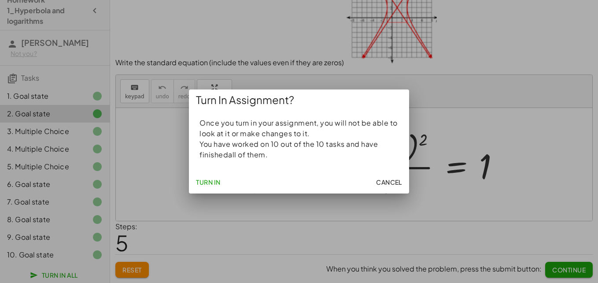
click at [210, 181] on span "Turn In" at bounding box center [208, 182] width 25 height 8
click at [215, 176] on button "Turn In" at bounding box center [208, 182] width 32 height 16
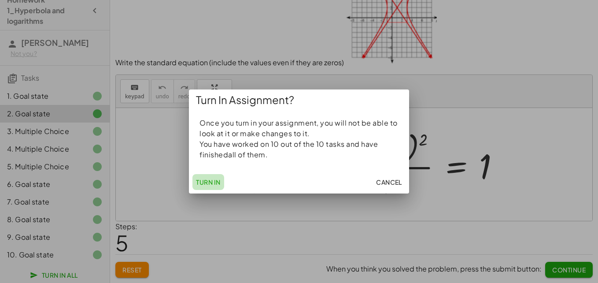
click at [215, 176] on button "Turn In" at bounding box center [208, 182] width 32 height 16
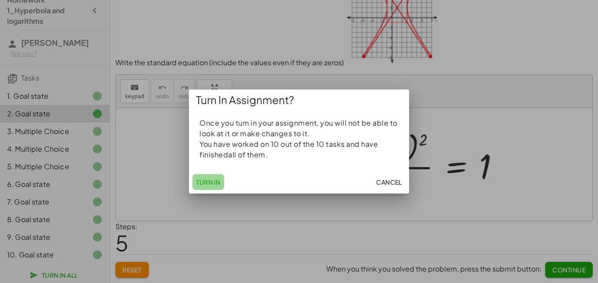
click at [215, 176] on button "Turn In" at bounding box center [208, 182] width 32 height 16
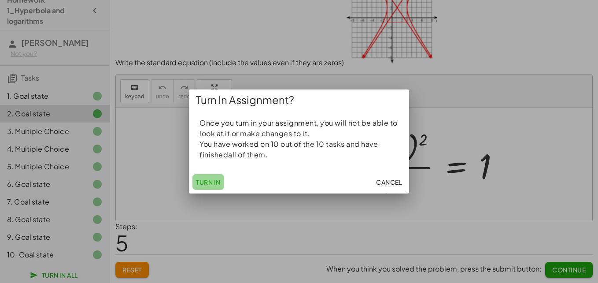
click at [215, 176] on button "Turn In" at bounding box center [208, 182] width 32 height 16
click at [380, 182] on span "Cancel" at bounding box center [389, 182] width 26 height 8
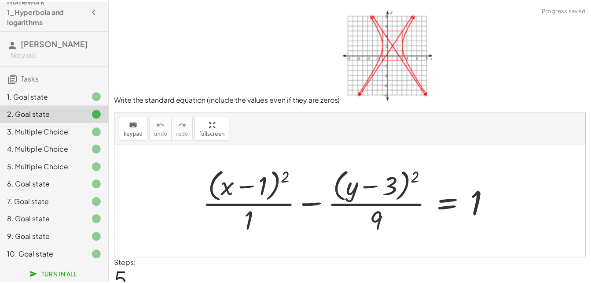
scroll to position [37, 0]
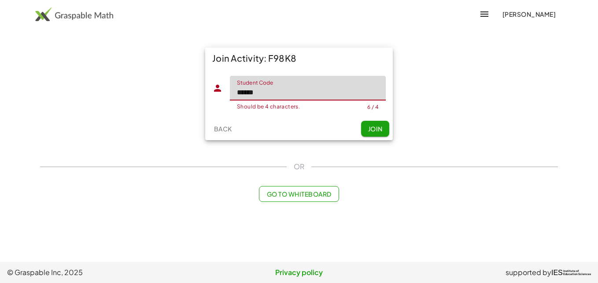
click at [368, 122] on button "Join" at bounding box center [375, 129] width 28 height 16
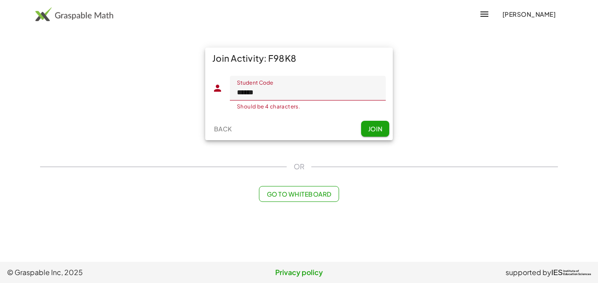
click at [310, 93] on input "******" at bounding box center [308, 88] width 156 height 25
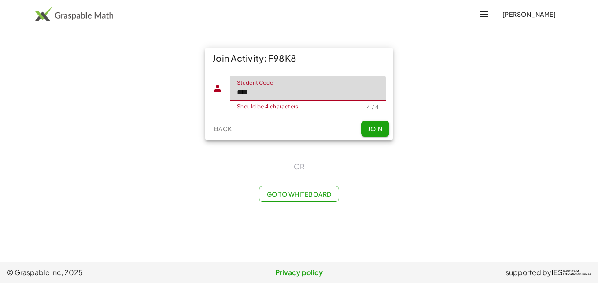
type input "****"
click at [368, 132] on span "Join" at bounding box center [375, 129] width 15 height 8
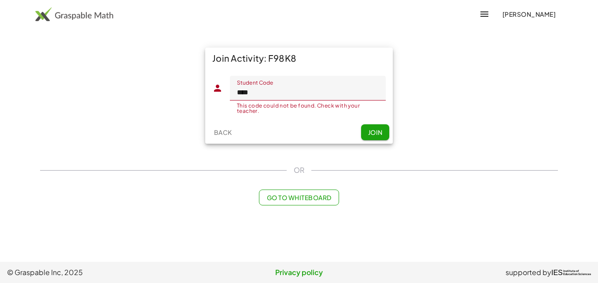
click at [303, 81] on input "****" at bounding box center [308, 88] width 156 height 25
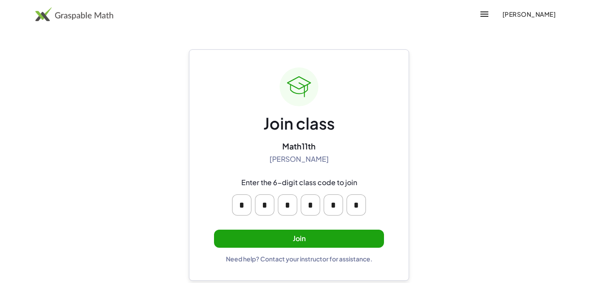
click at [301, 237] on button "Join" at bounding box center [299, 238] width 170 height 18
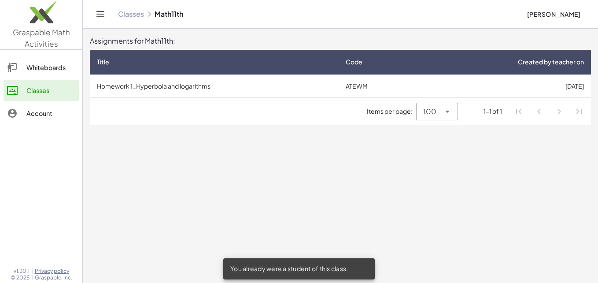
click at [44, 108] on div "Account" at bounding box center [50, 113] width 49 height 11
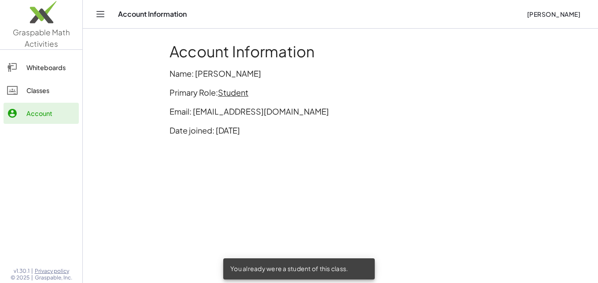
click at [44, 88] on div "Classes" at bounding box center [50, 90] width 49 height 11
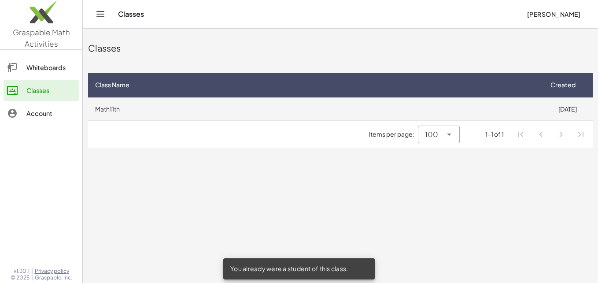
click at [150, 108] on td "Math11th" at bounding box center [315, 108] width 454 height 23
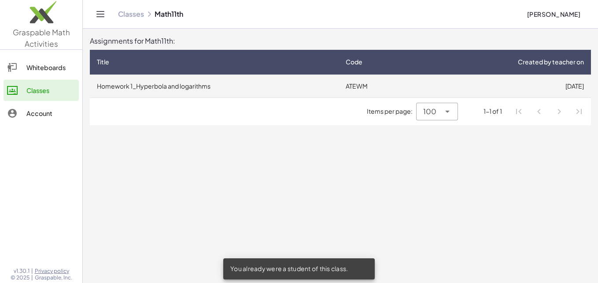
click at [223, 88] on td "Homework 1_Hyperbola and logarithms" at bounding box center [214, 85] width 249 height 23
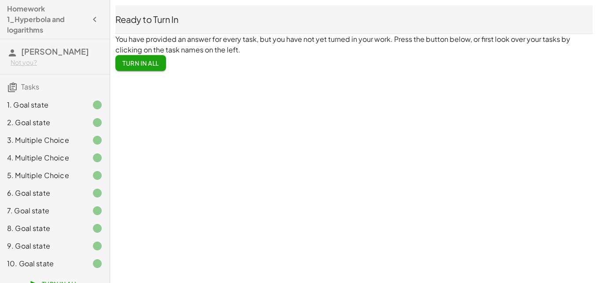
click at [144, 68] on button "Turn In All" at bounding box center [140, 63] width 51 height 16
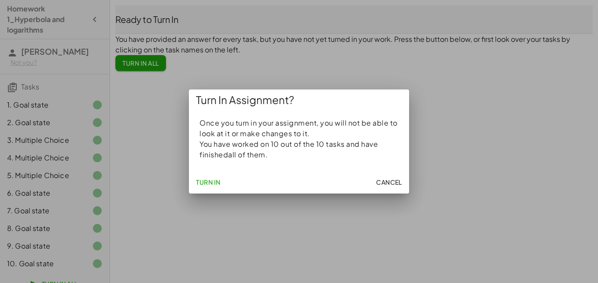
click at [206, 186] on button "Turn In" at bounding box center [208, 182] width 32 height 16
